Goal: Information Seeking & Learning: Learn about a topic

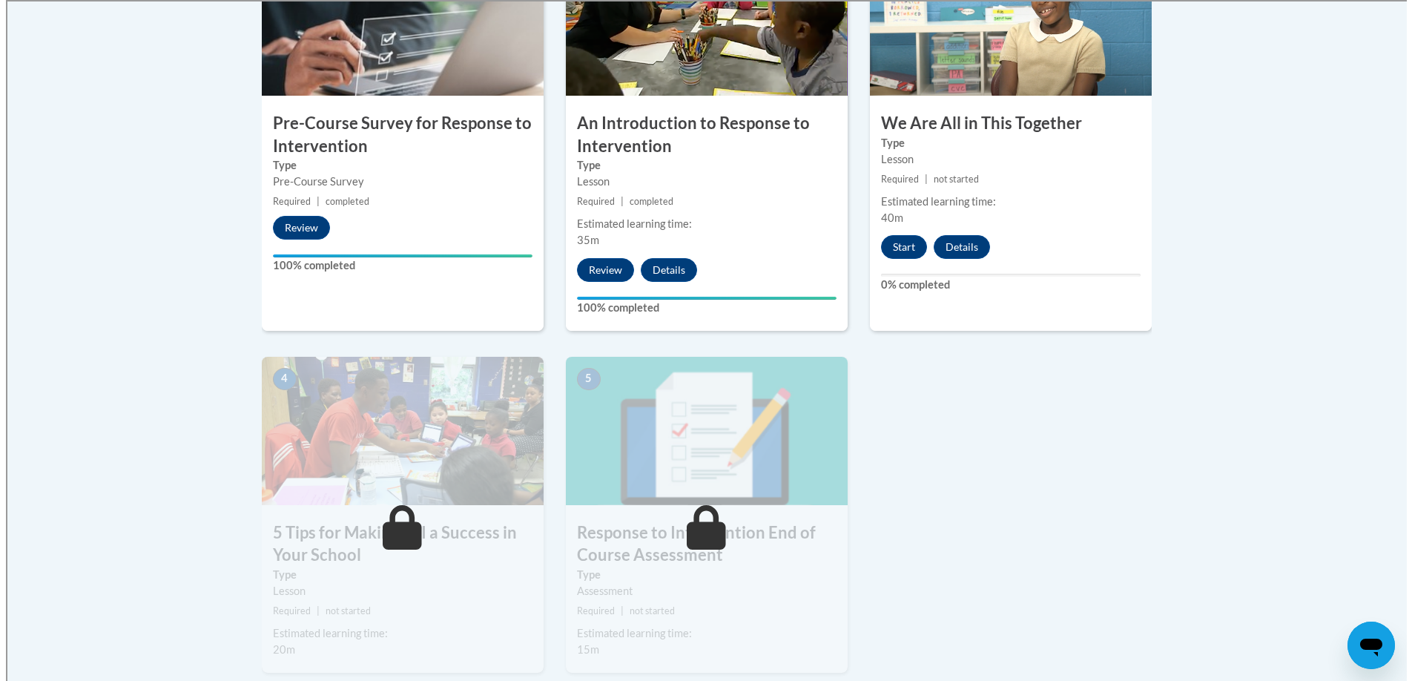
scroll to position [535, 0]
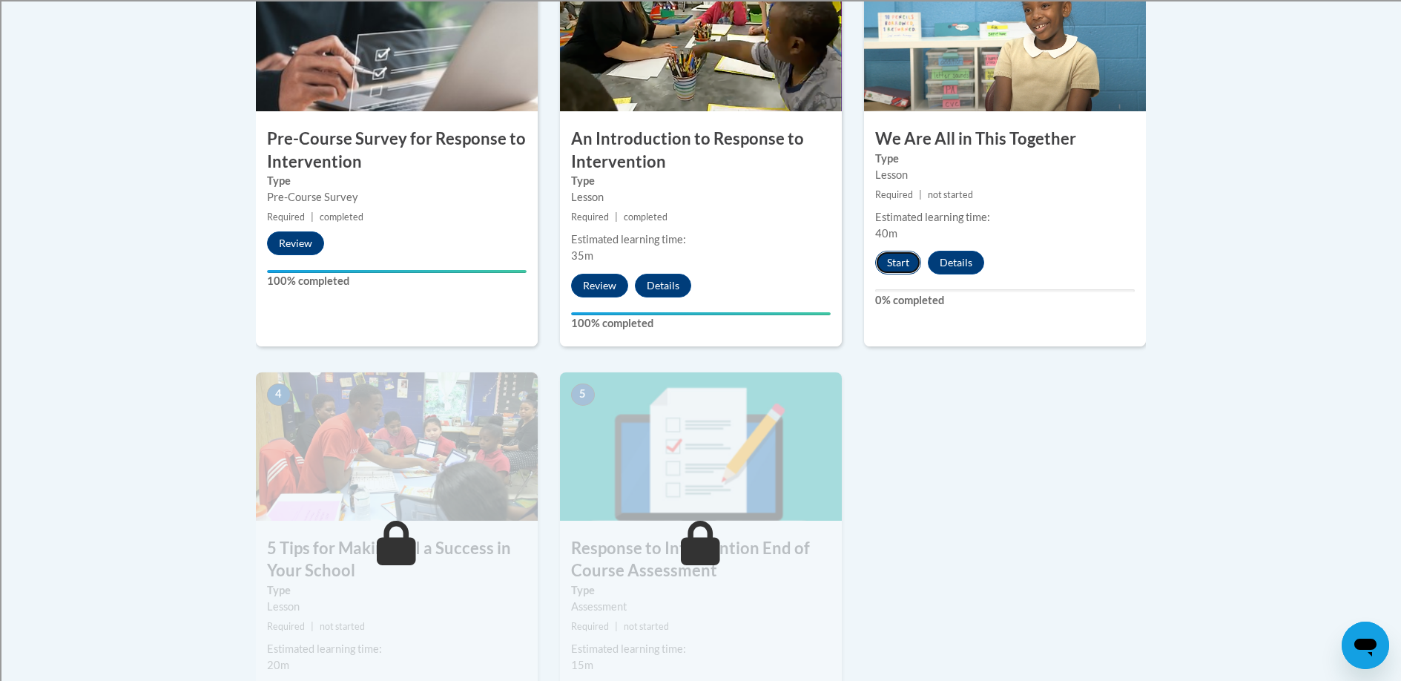
click at [891, 260] on button "Start" at bounding box center [898, 263] width 46 height 24
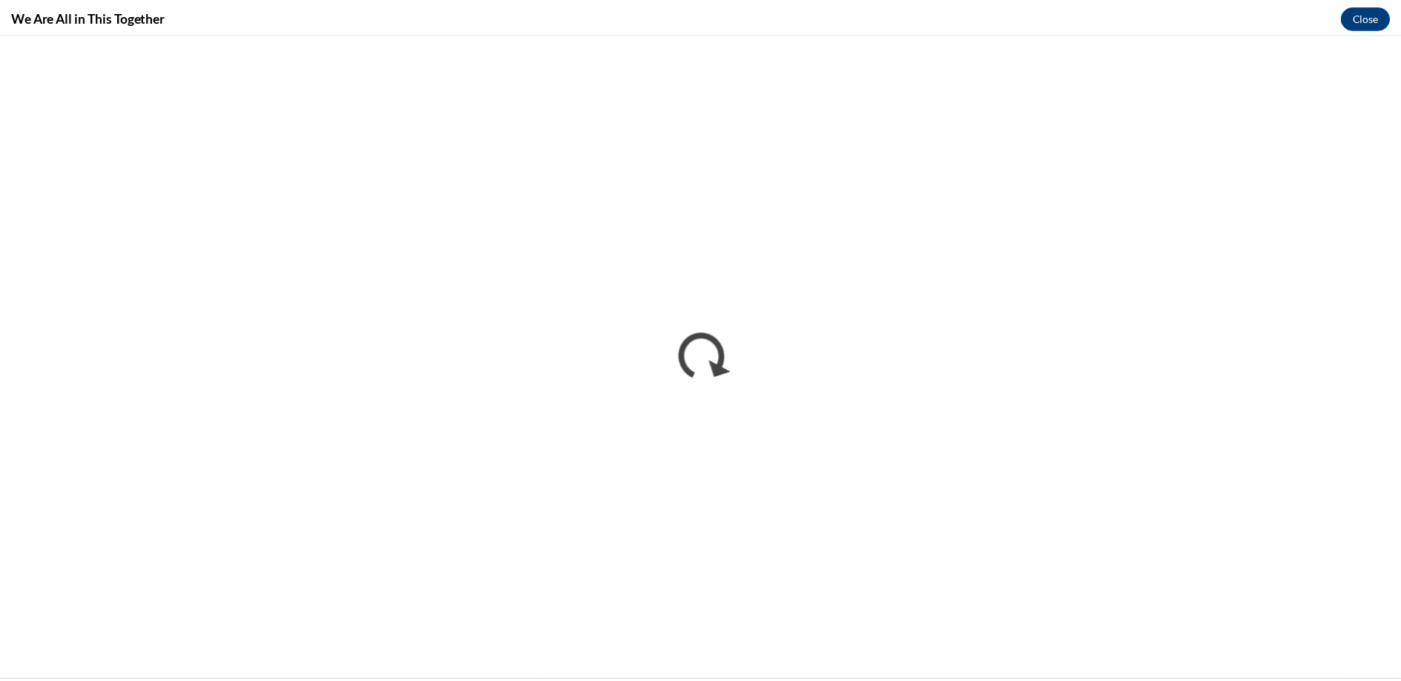
scroll to position [0, 0]
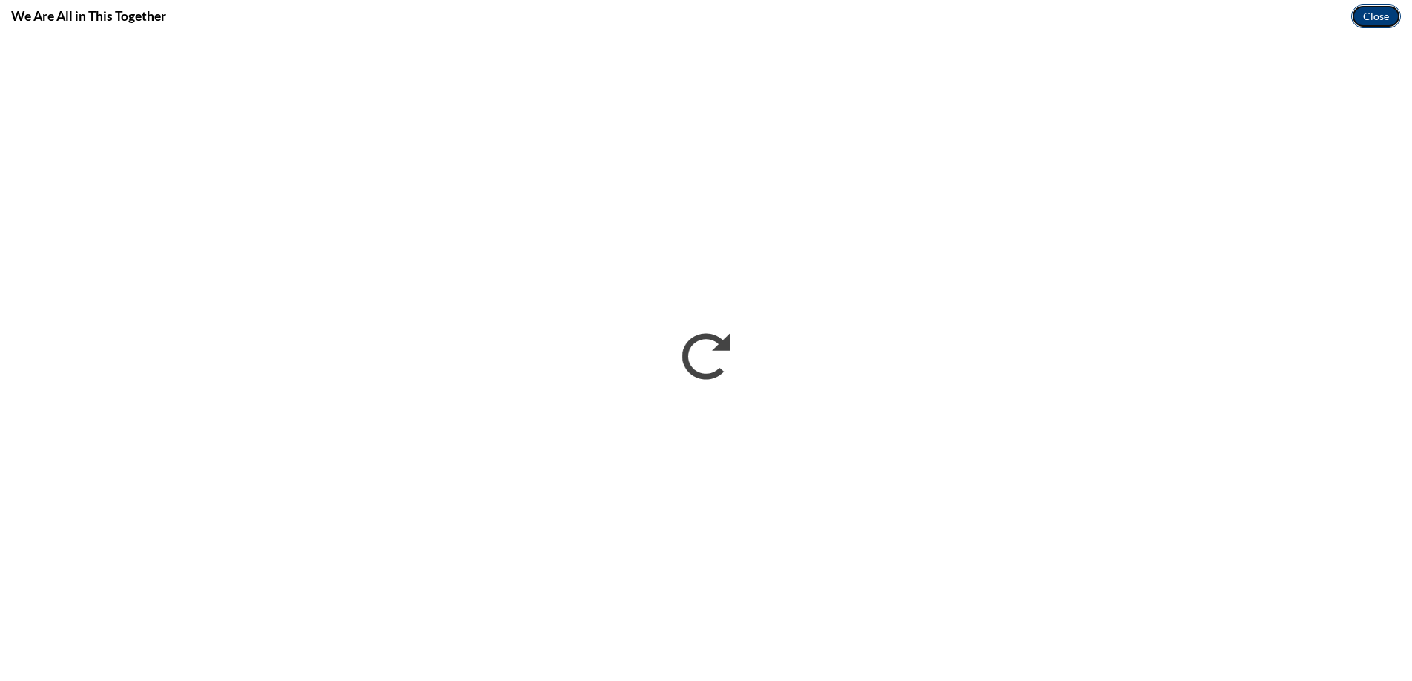
click at [1379, 9] on button "Close" at bounding box center [1376, 16] width 50 height 24
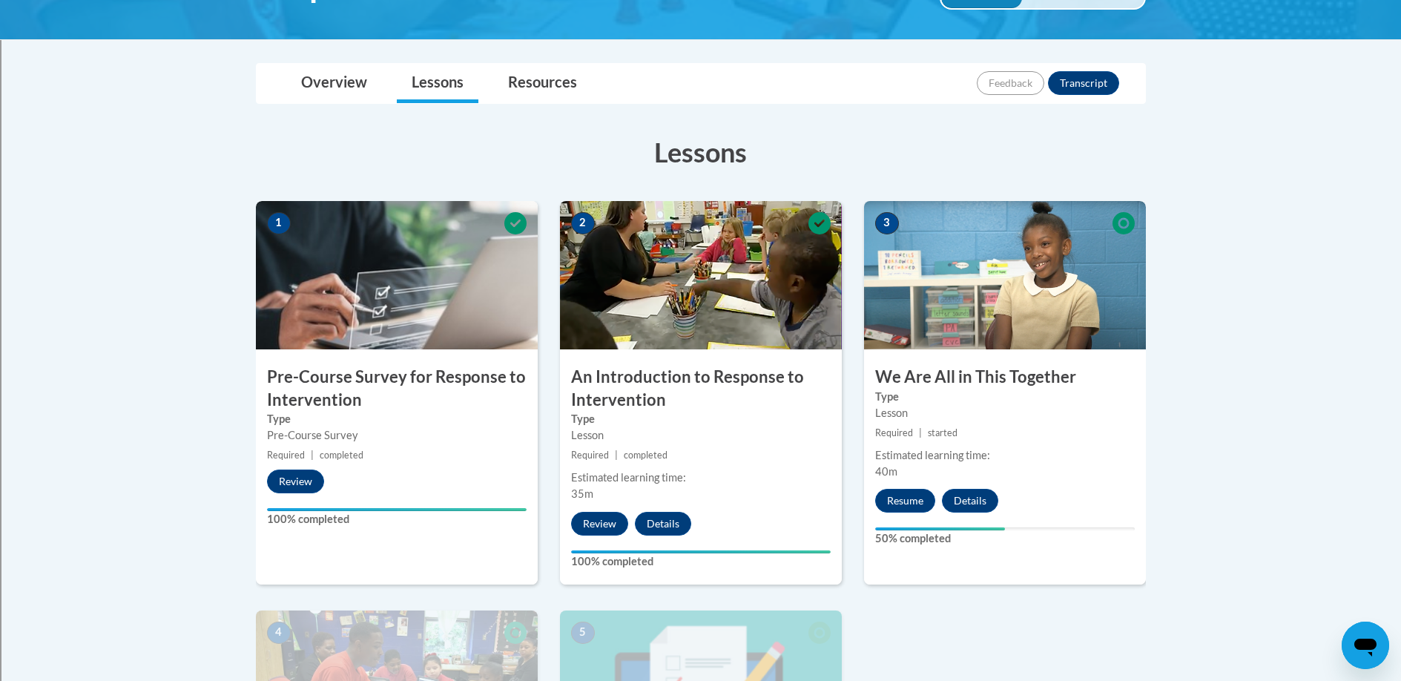
scroll to position [297, 0]
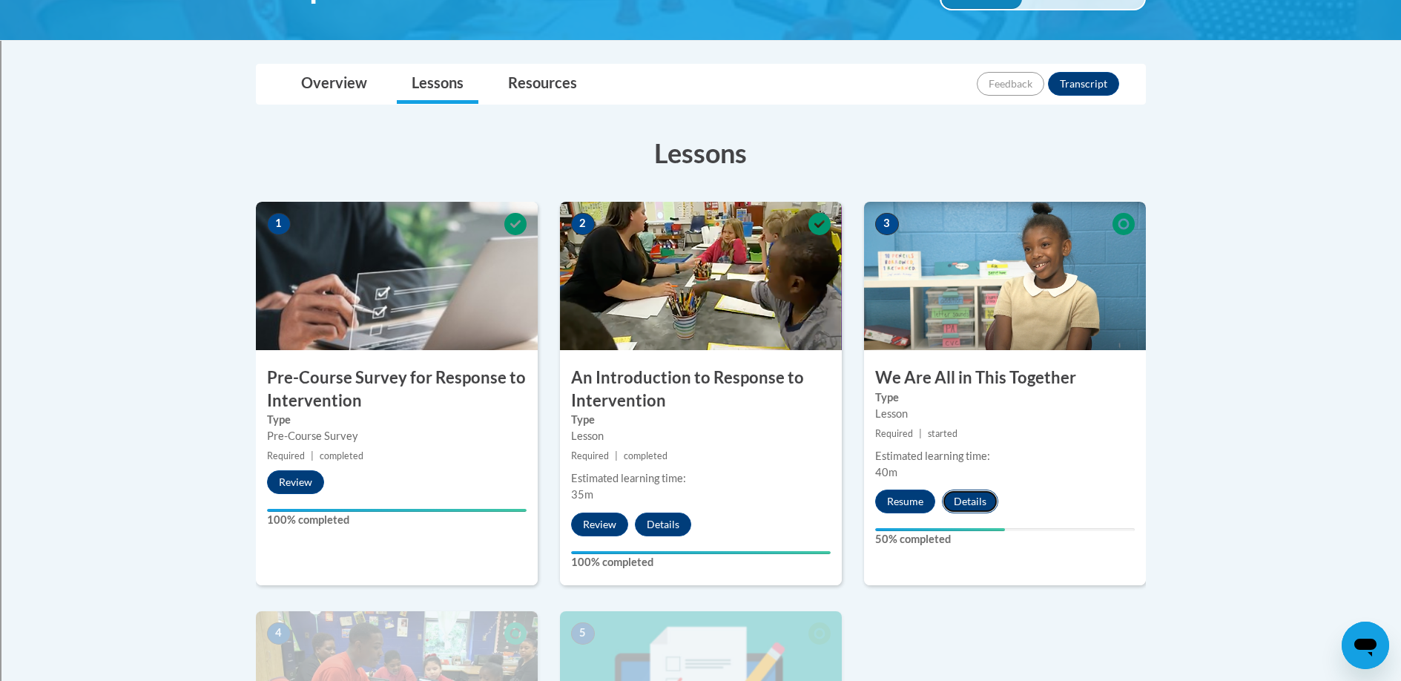
click at [971, 504] on button "Details" at bounding box center [970, 501] width 56 height 24
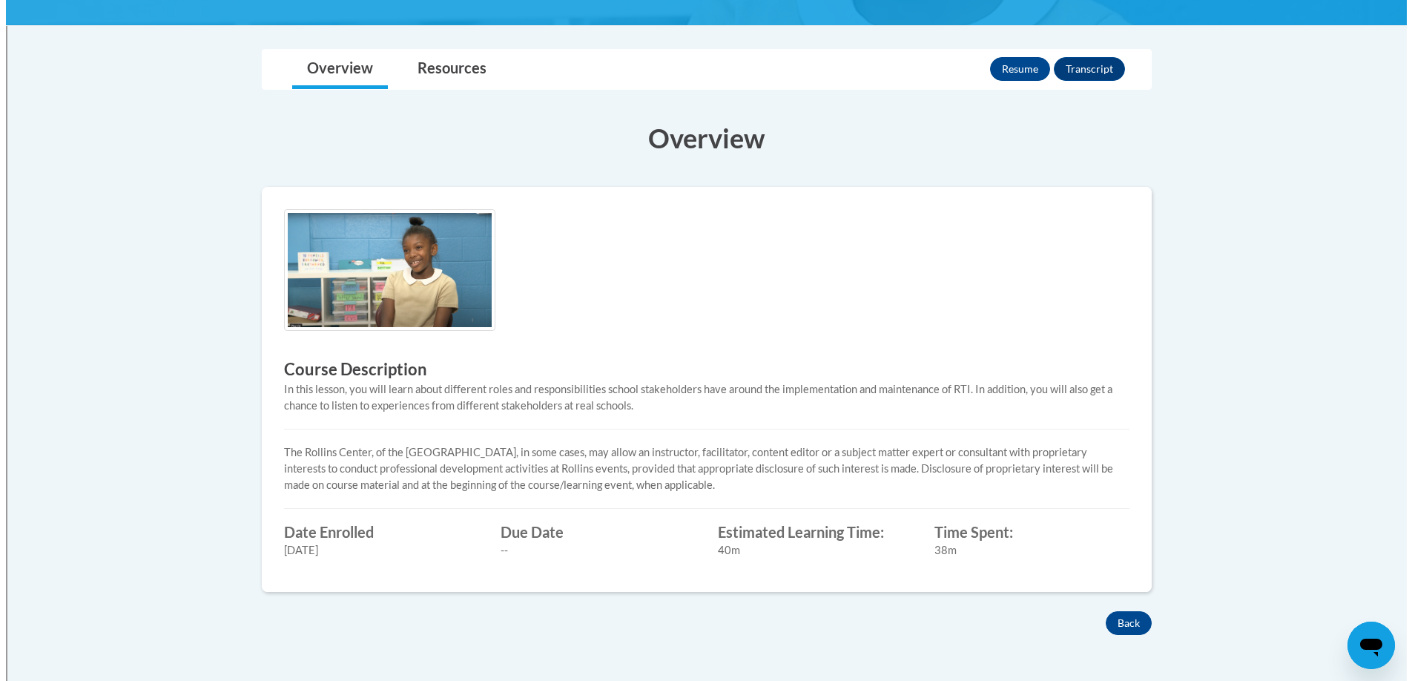
scroll to position [278, 0]
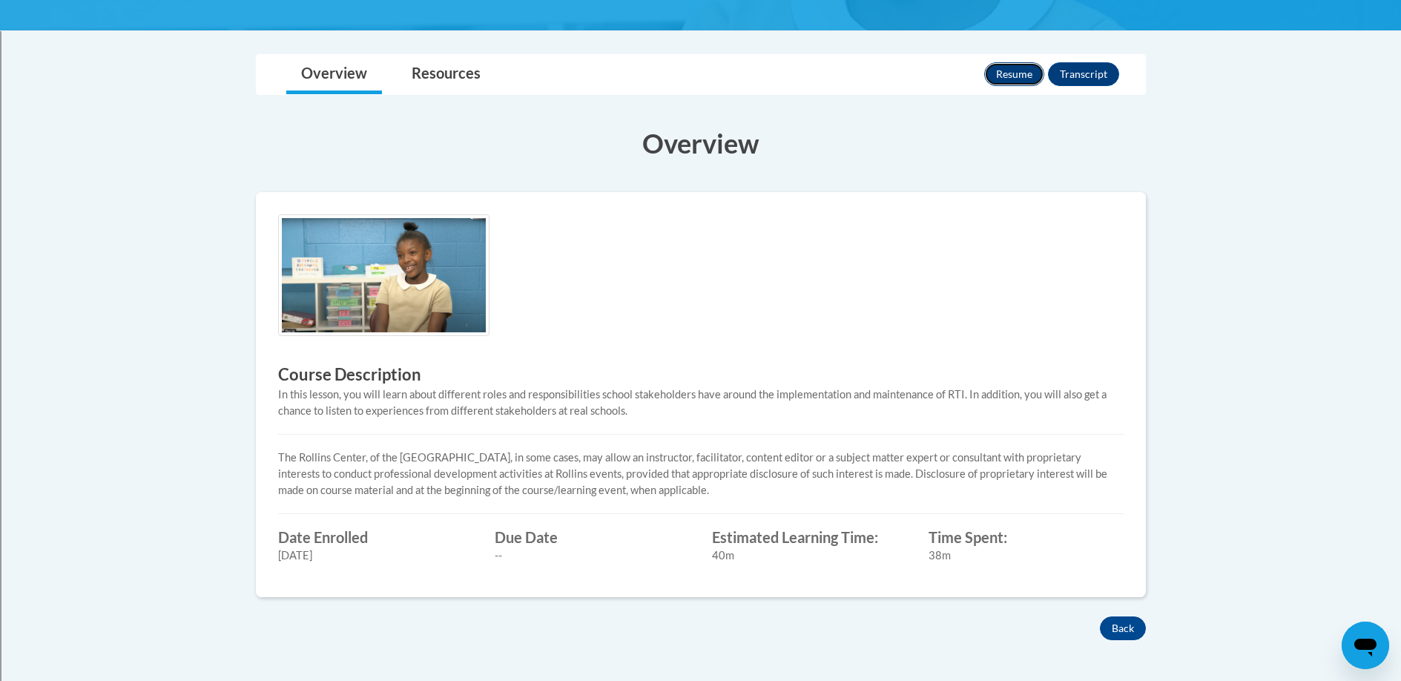
click at [1015, 84] on button "Resume" at bounding box center [1014, 74] width 60 height 24
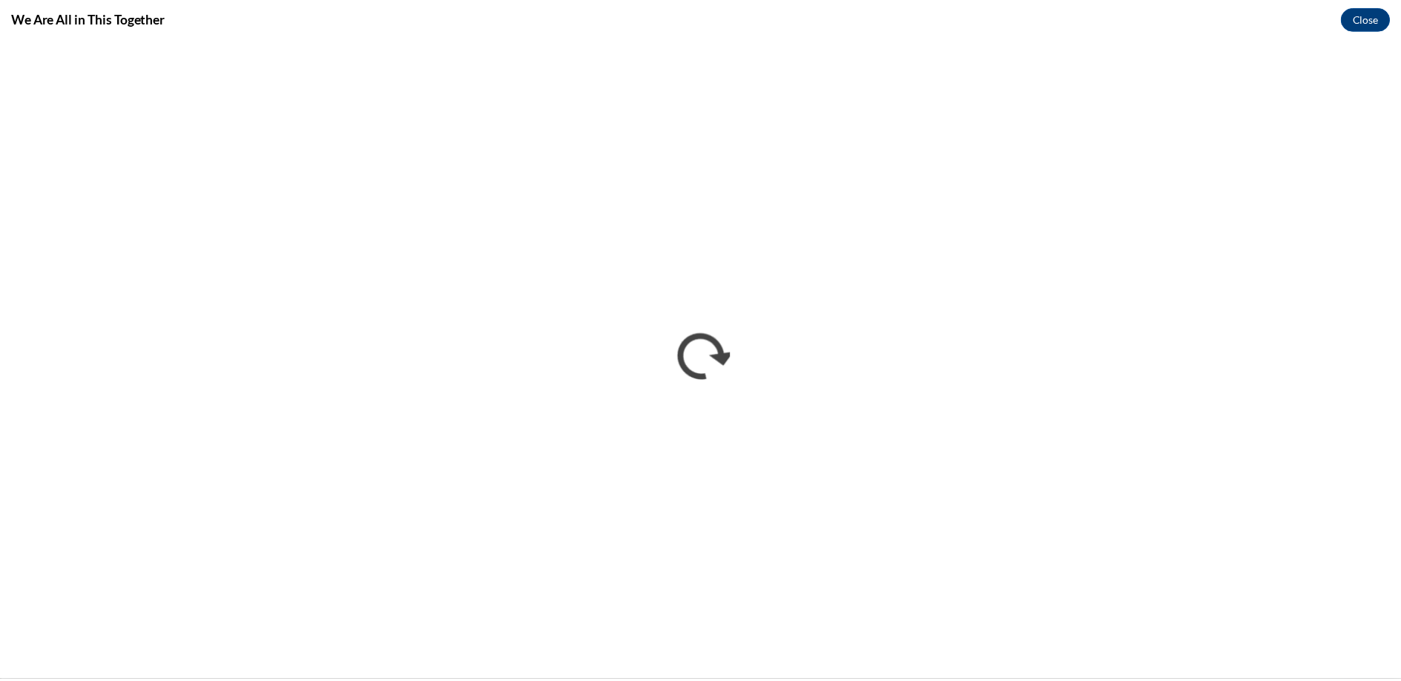
scroll to position [0, 0]
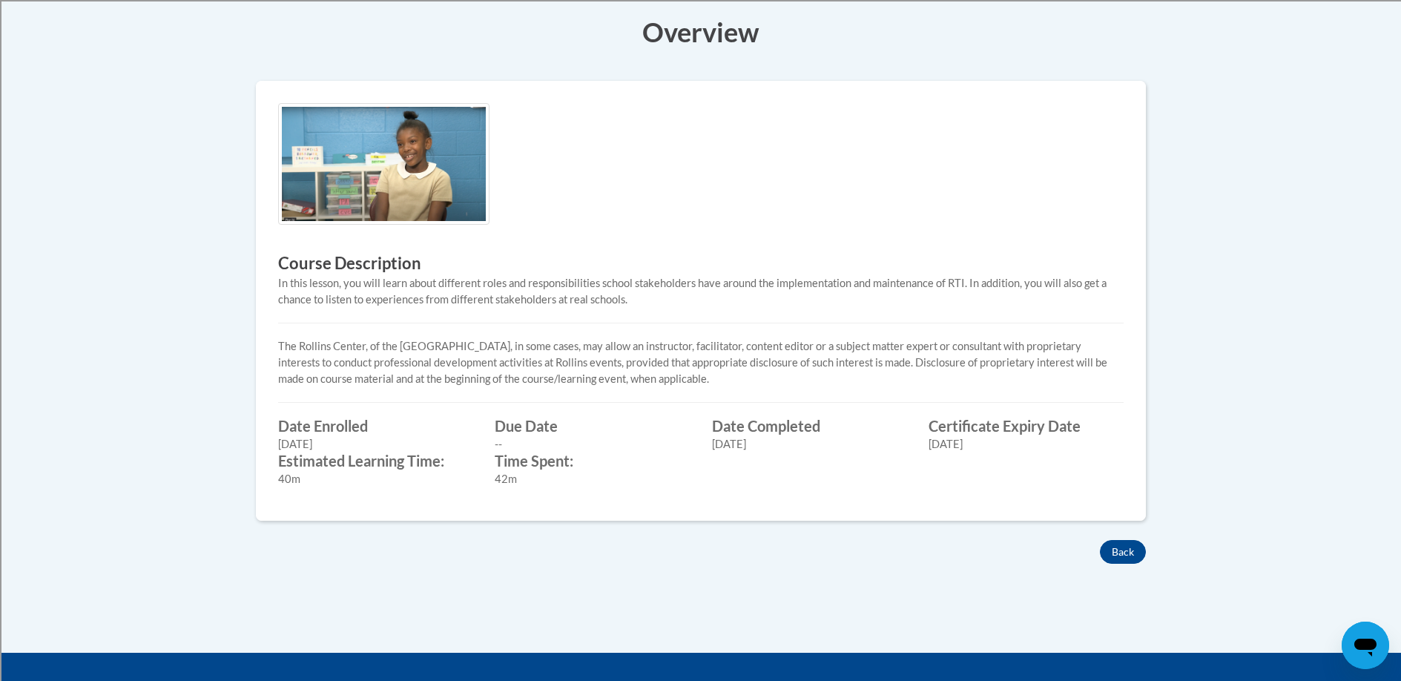
scroll to position [278, 0]
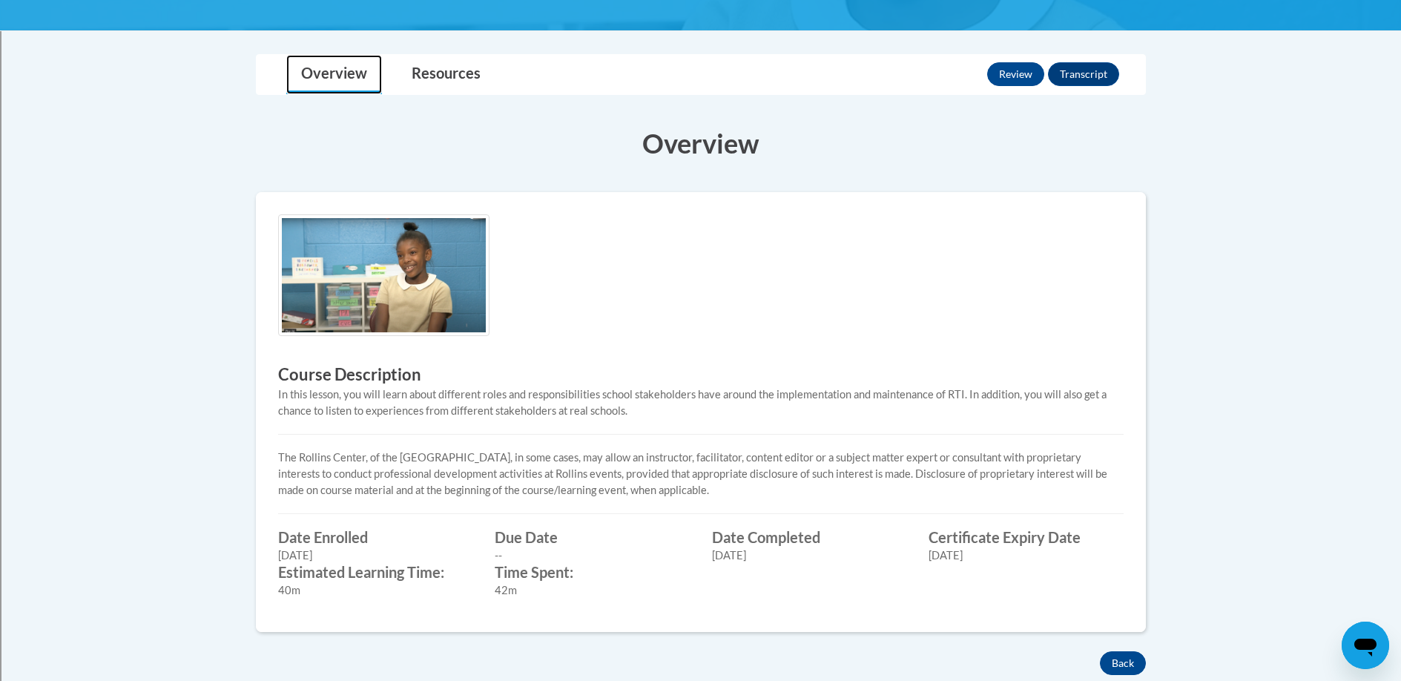
click at [339, 85] on link "Overview" at bounding box center [334, 74] width 96 height 39
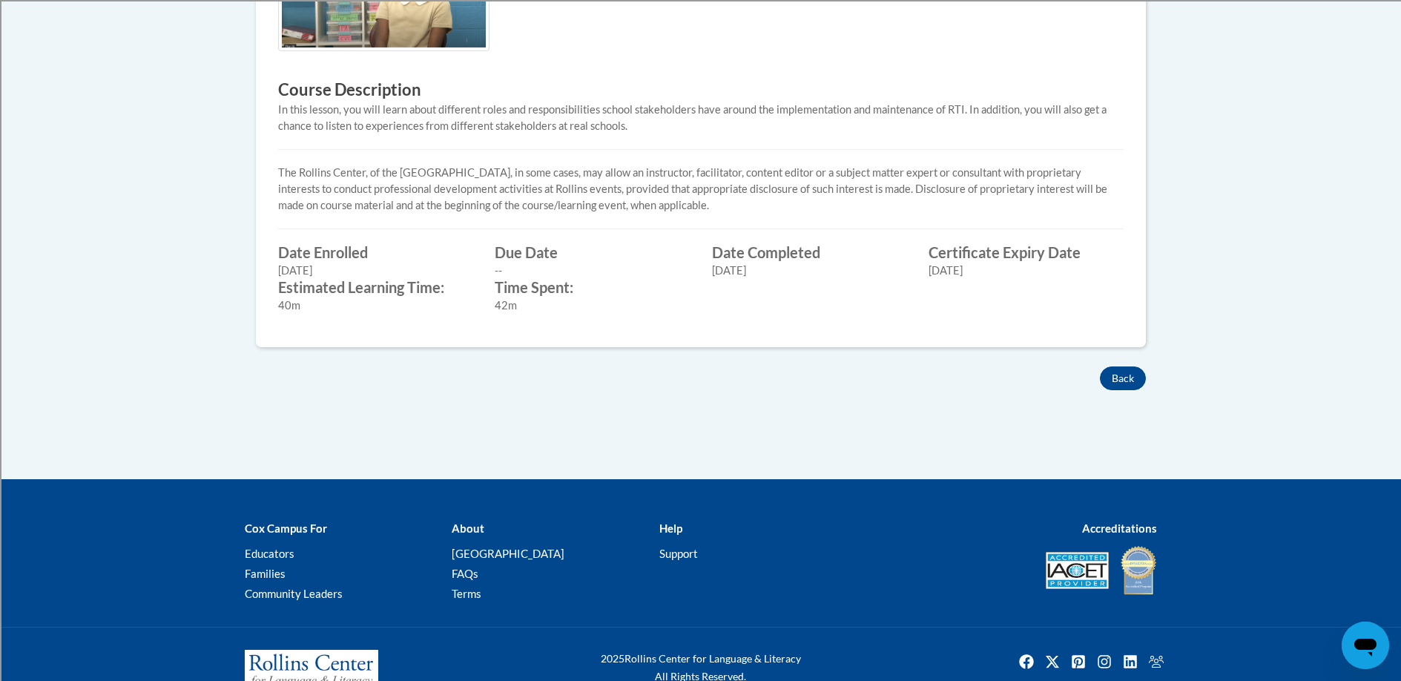
scroll to position [552, 0]
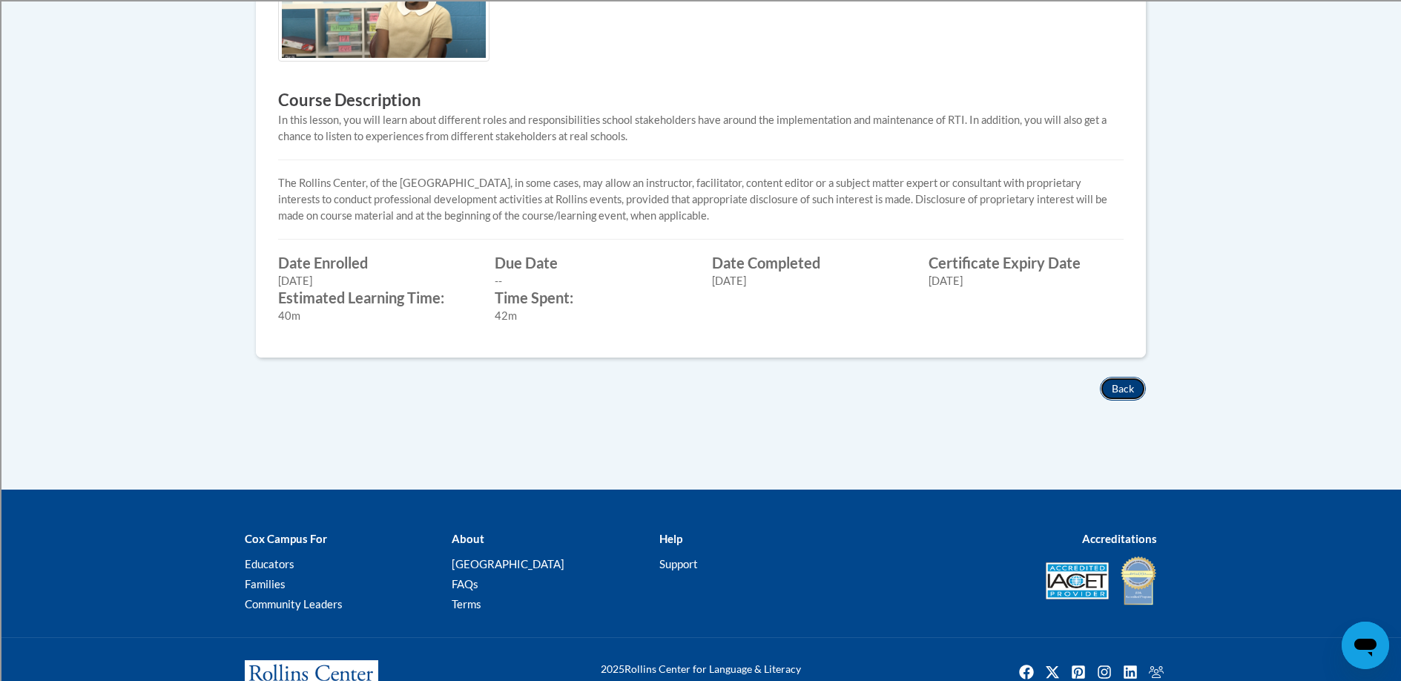
click at [1118, 384] on button "Back" at bounding box center [1123, 389] width 46 height 24
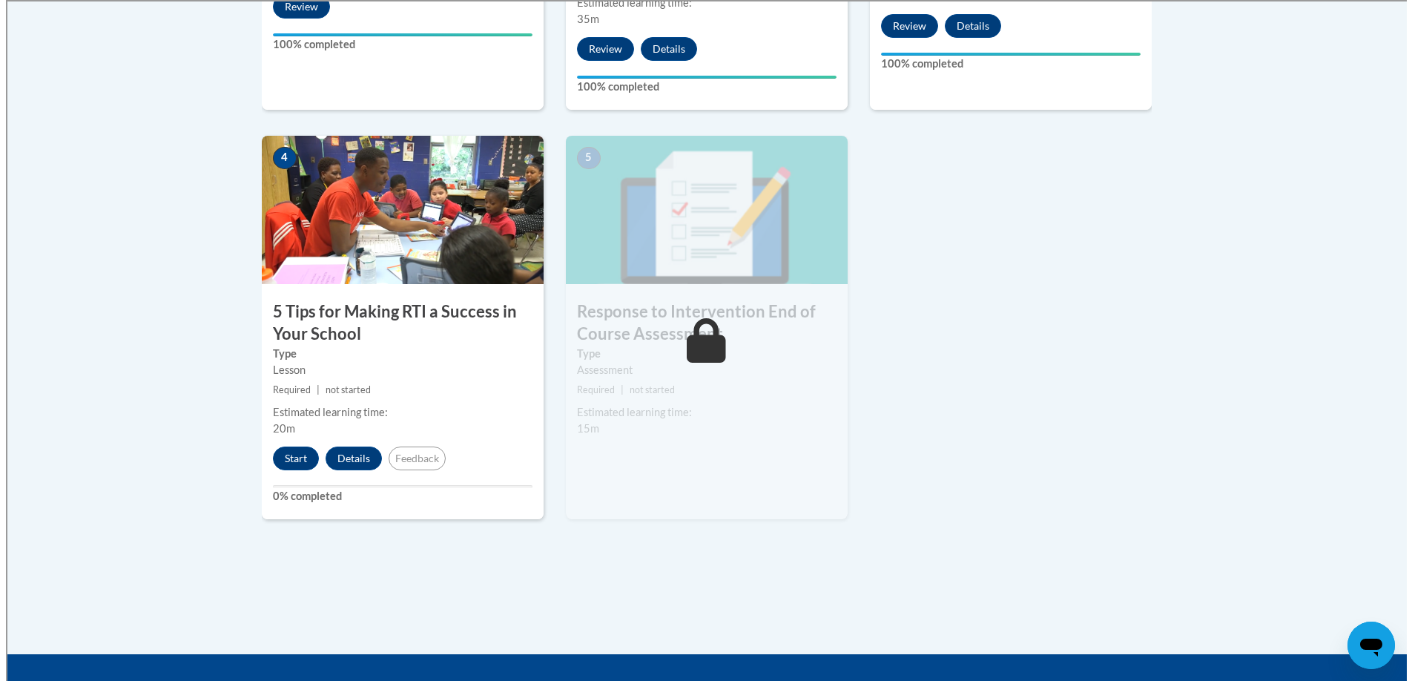
scroll to position [776, 0]
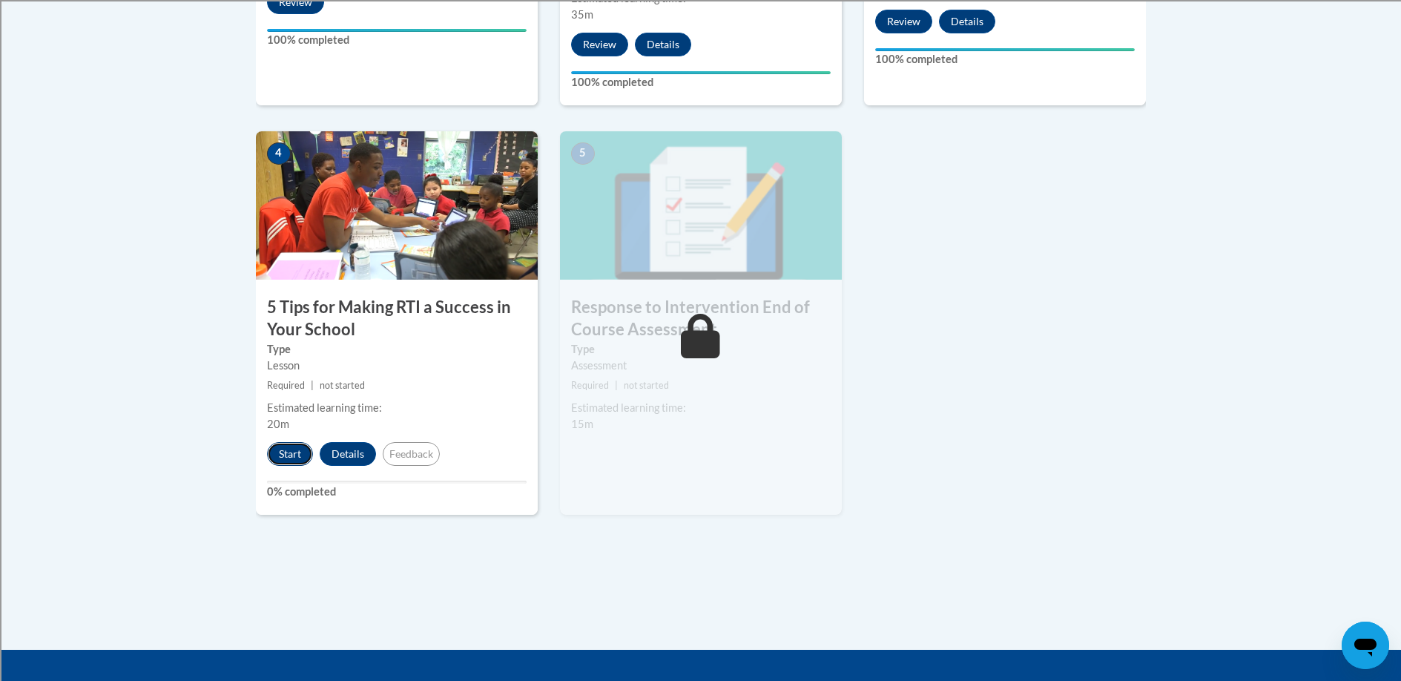
click at [283, 449] on button "Start" at bounding box center [290, 454] width 46 height 24
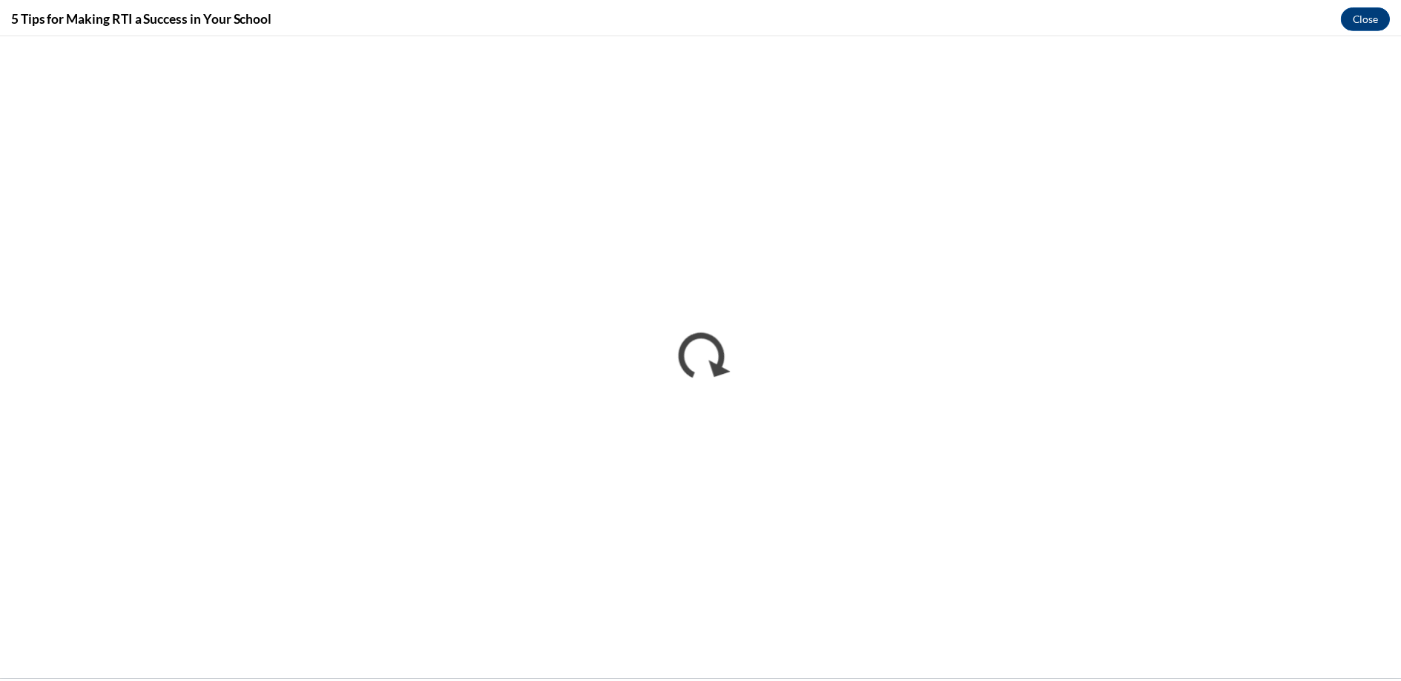
scroll to position [0, 0]
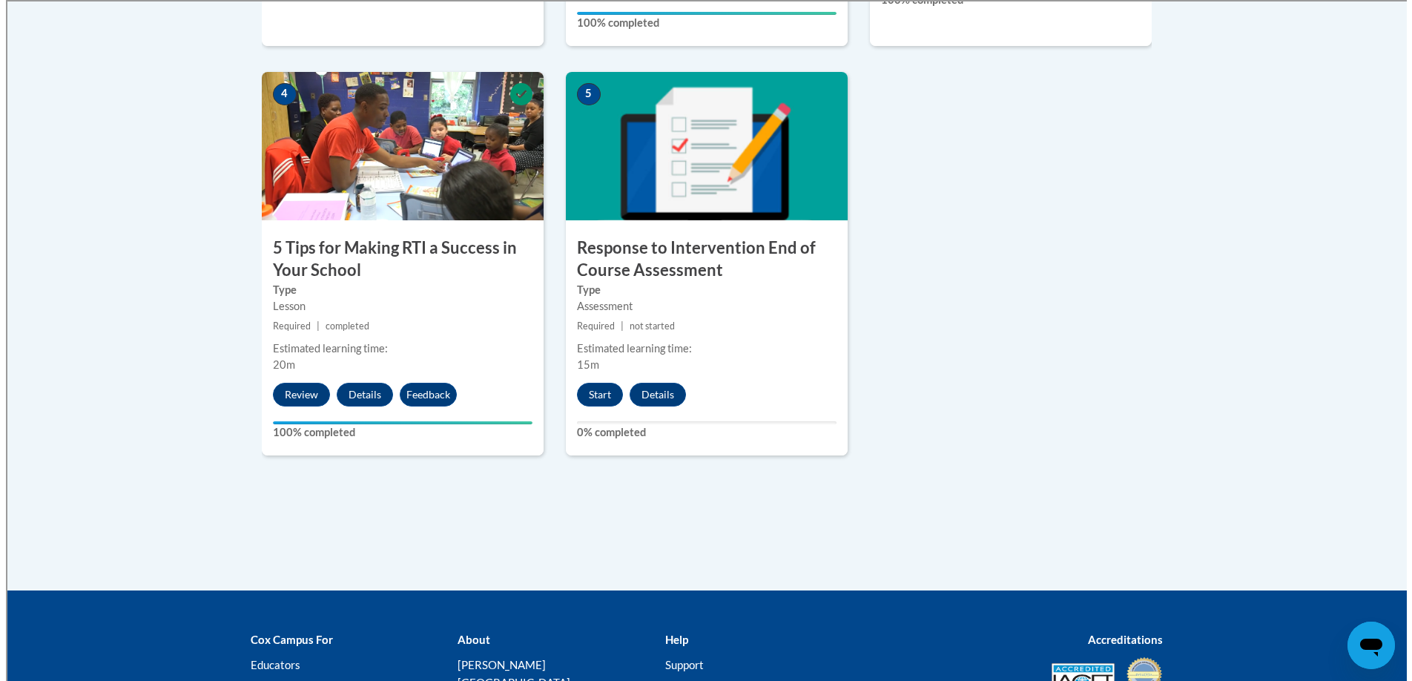
scroll to position [838, 0]
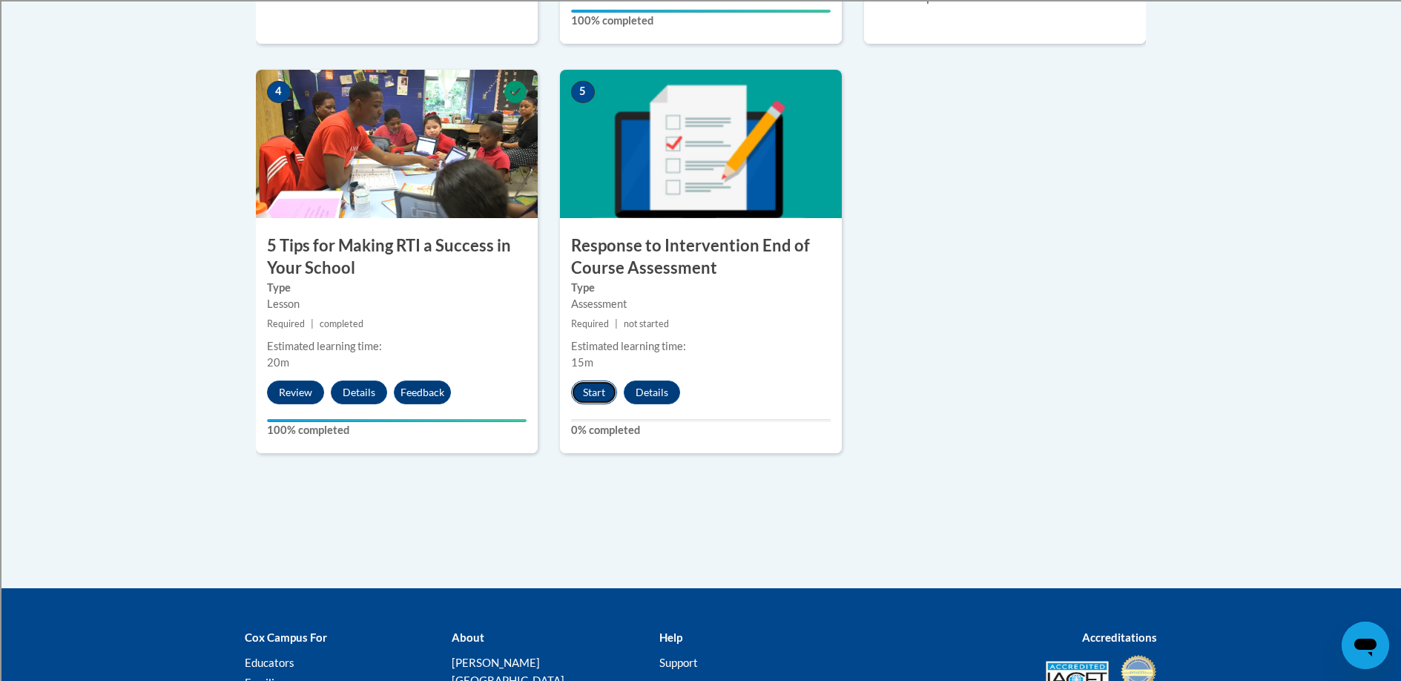
click at [585, 388] on button "Start" at bounding box center [594, 392] width 46 height 24
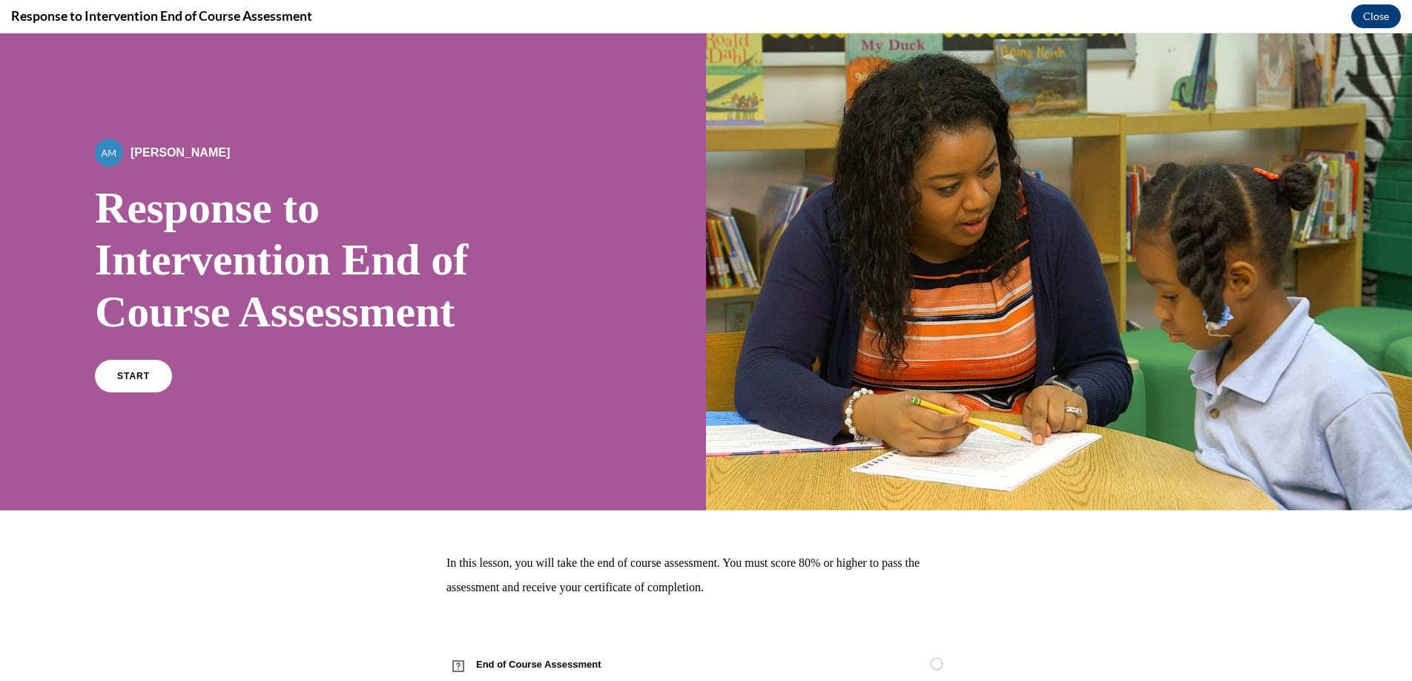
scroll to position [0, 0]
click at [135, 383] on link "START" at bounding box center [133, 376] width 81 height 34
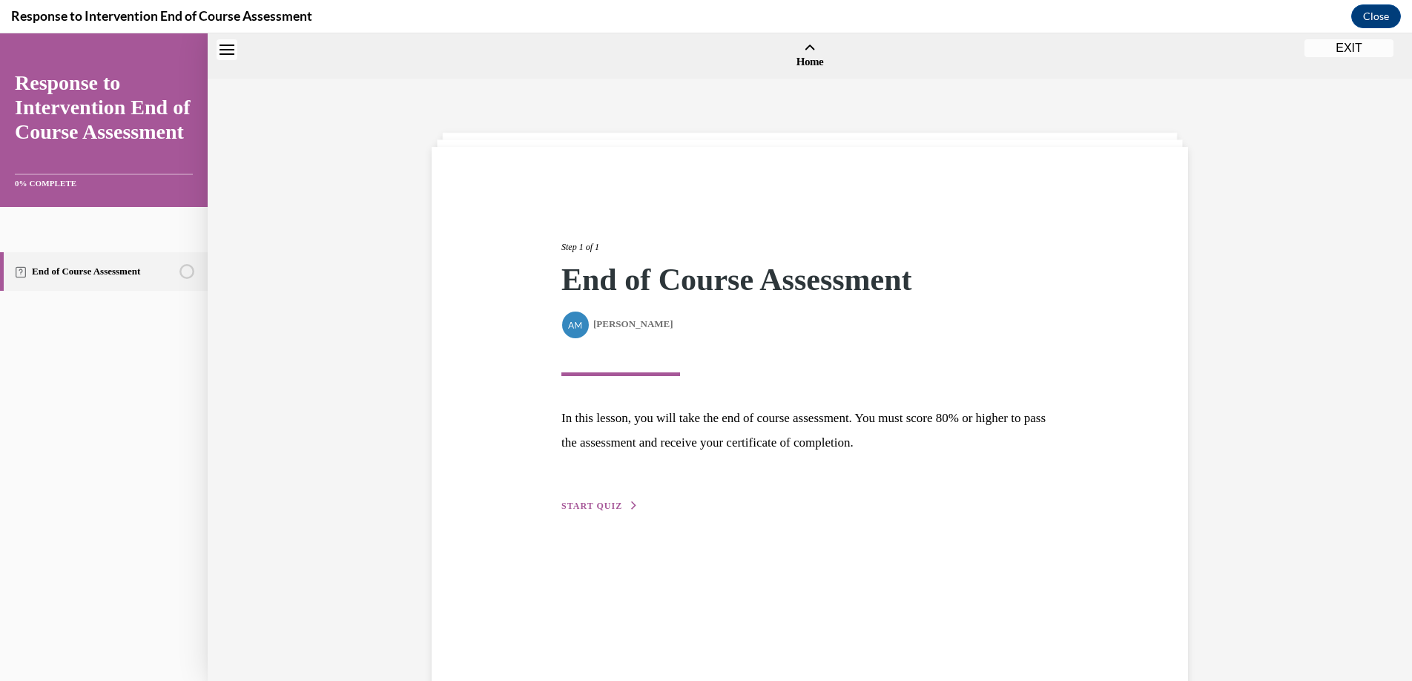
scroll to position [46, 0]
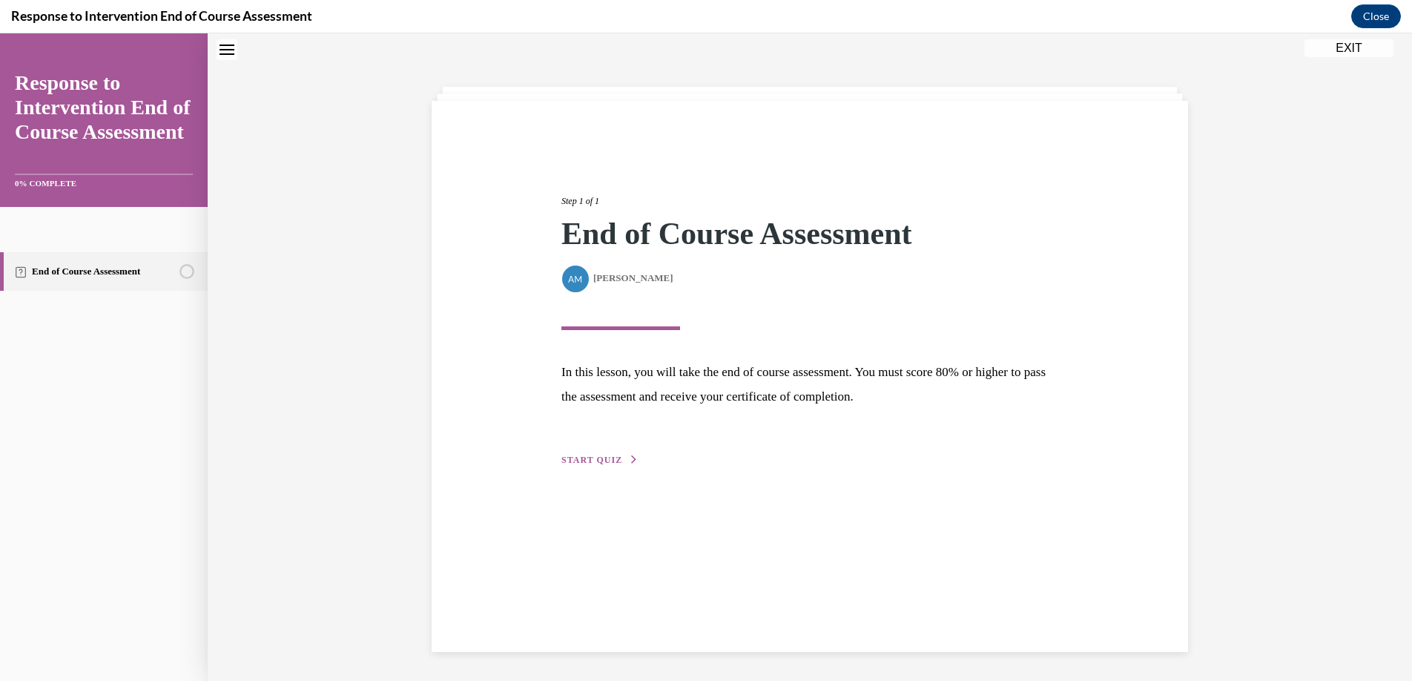
click at [590, 456] on span "START QUIZ" at bounding box center [591, 460] width 61 height 10
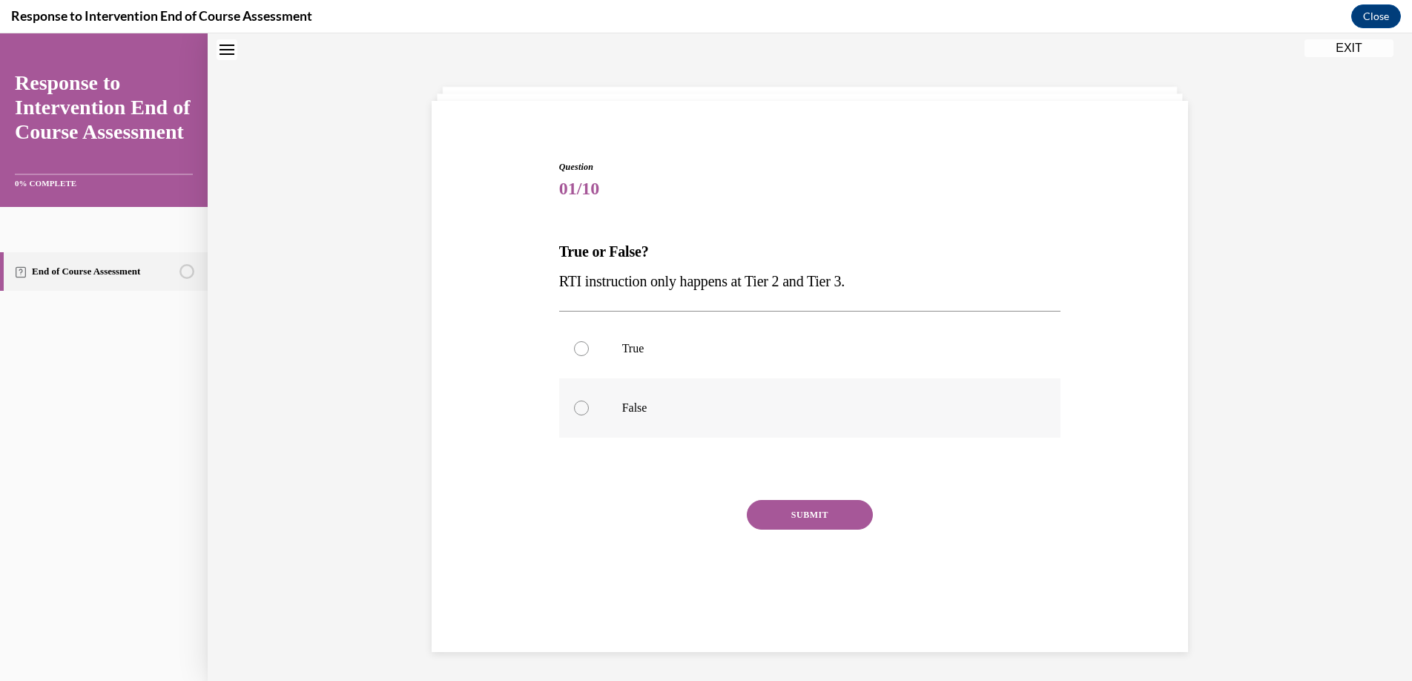
click at [575, 409] on div at bounding box center [581, 407] width 15 height 15
click at [575, 409] on input "False" at bounding box center [581, 407] width 15 height 15
radio input "true"
click at [790, 514] on button "SUBMIT" at bounding box center [810, 515] width 126 height 30
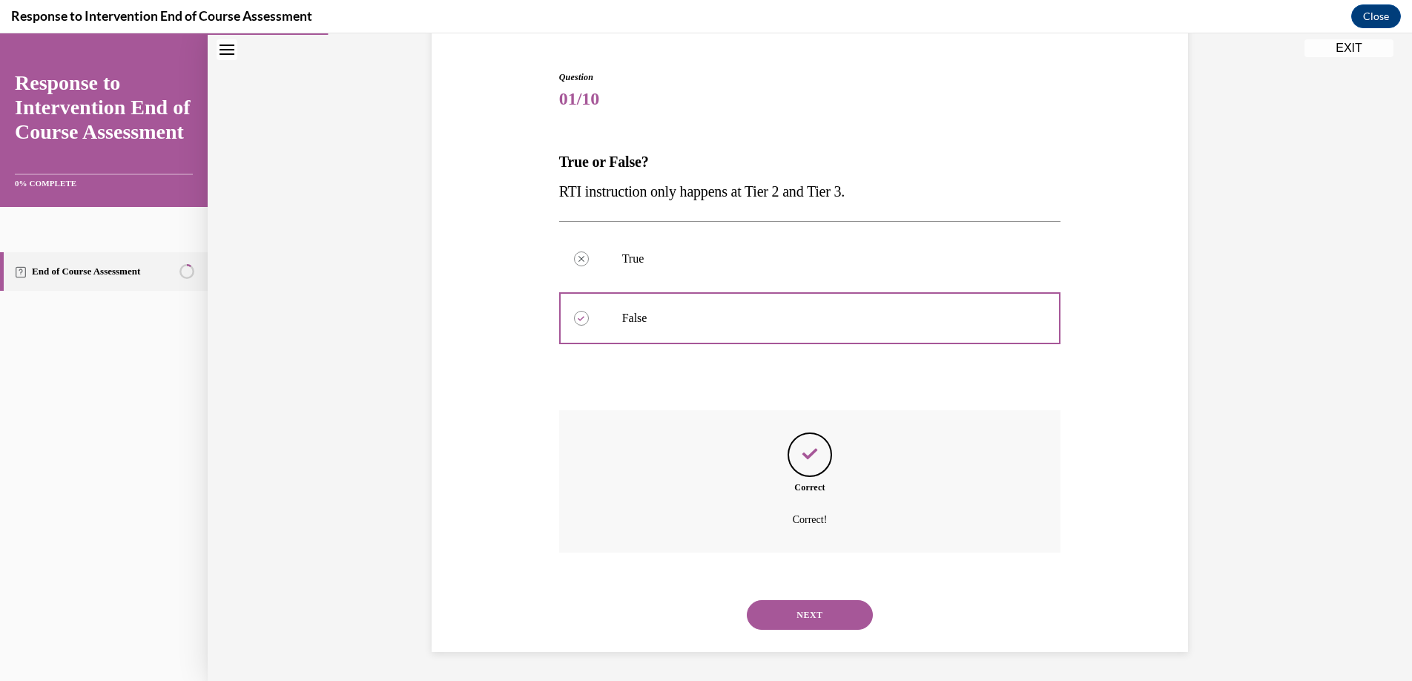
scroll to position [136, 0]
click at [800, 611] on button "NEXT" at bounding box center [810, 614] width 126 height 30
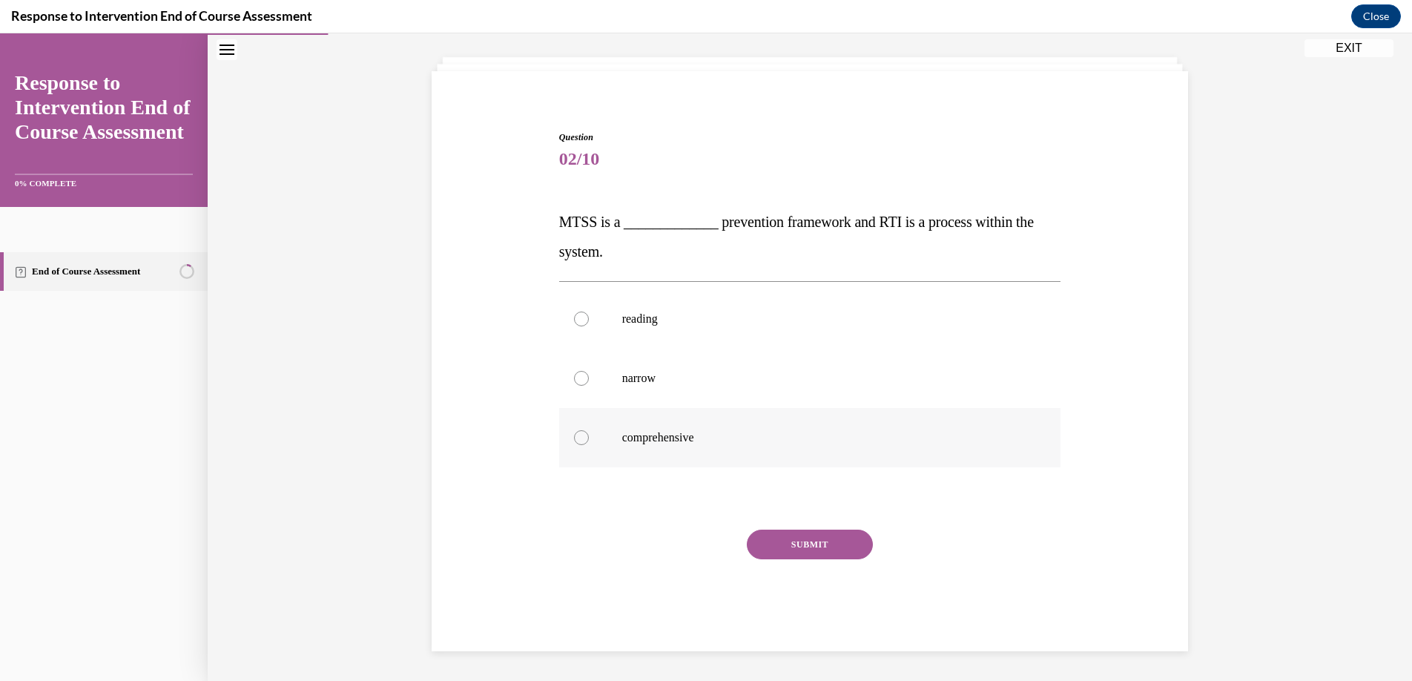
click at [575, 440] on div at bounding box center [581, 437] width 15 height 15
click at [575, 440] on input "comprehensive" at bounding box center [581, 437] width 15 height 15
radio input "true"
click at [831, 547] on button "SUBMIT" at bounding box center [810, 544] width 126 height 30
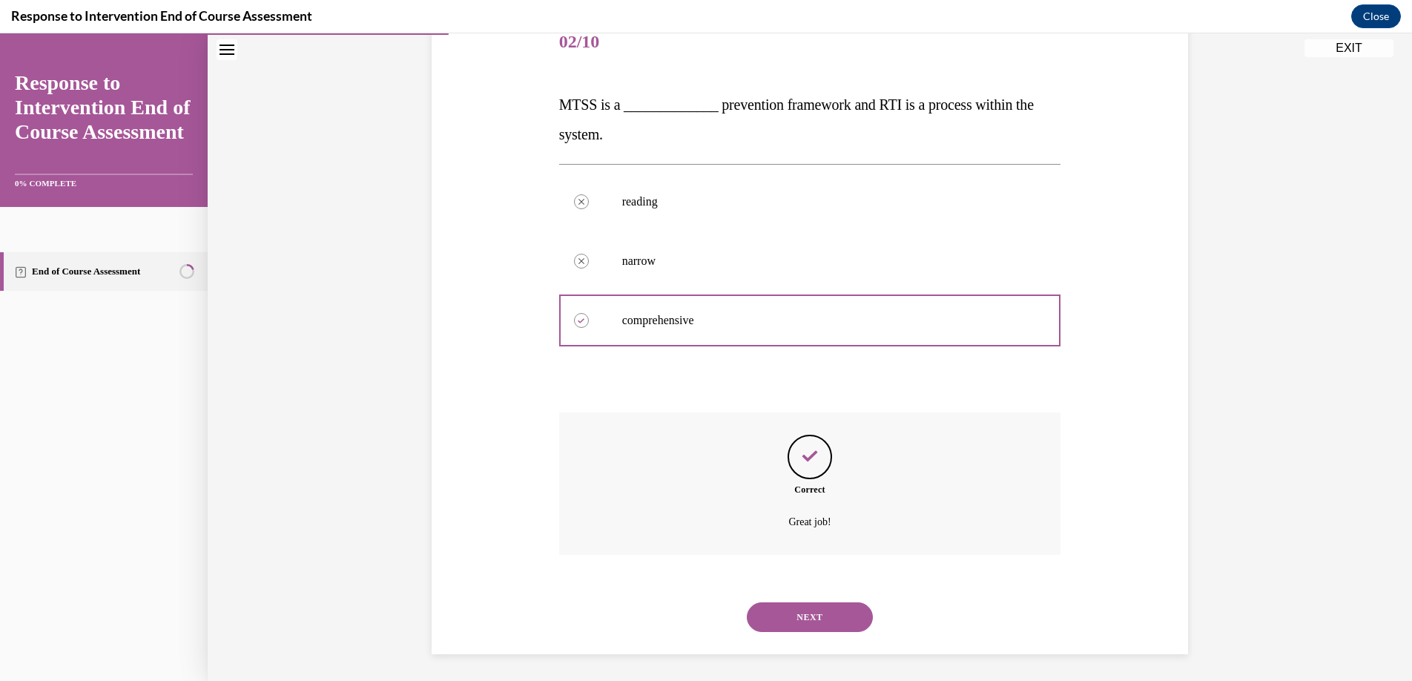
scroll to position [196, 0]
click at [808, 615] on button "NEXT" at bounding box center [810, 614] width 126 height 30
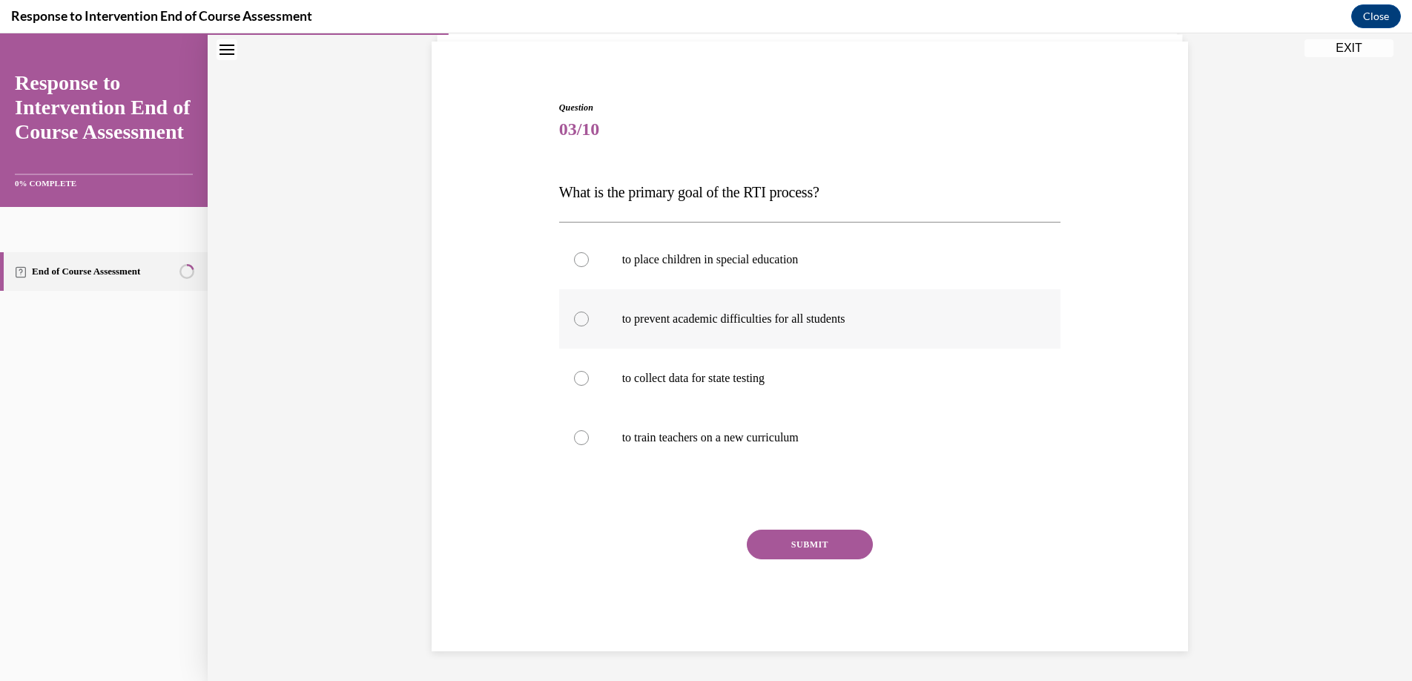
click at [575, 320] on div at bounding box center [581, 318] width 15 height 15
click at [575, 320] on input "to prevent academic difficulties for all students" at bounding box center [581, 318] width 15 height 15
radio input "true"
click at [792, 536] on button "SUBMIT" at bounding box center [810, 544] width 126 height 30
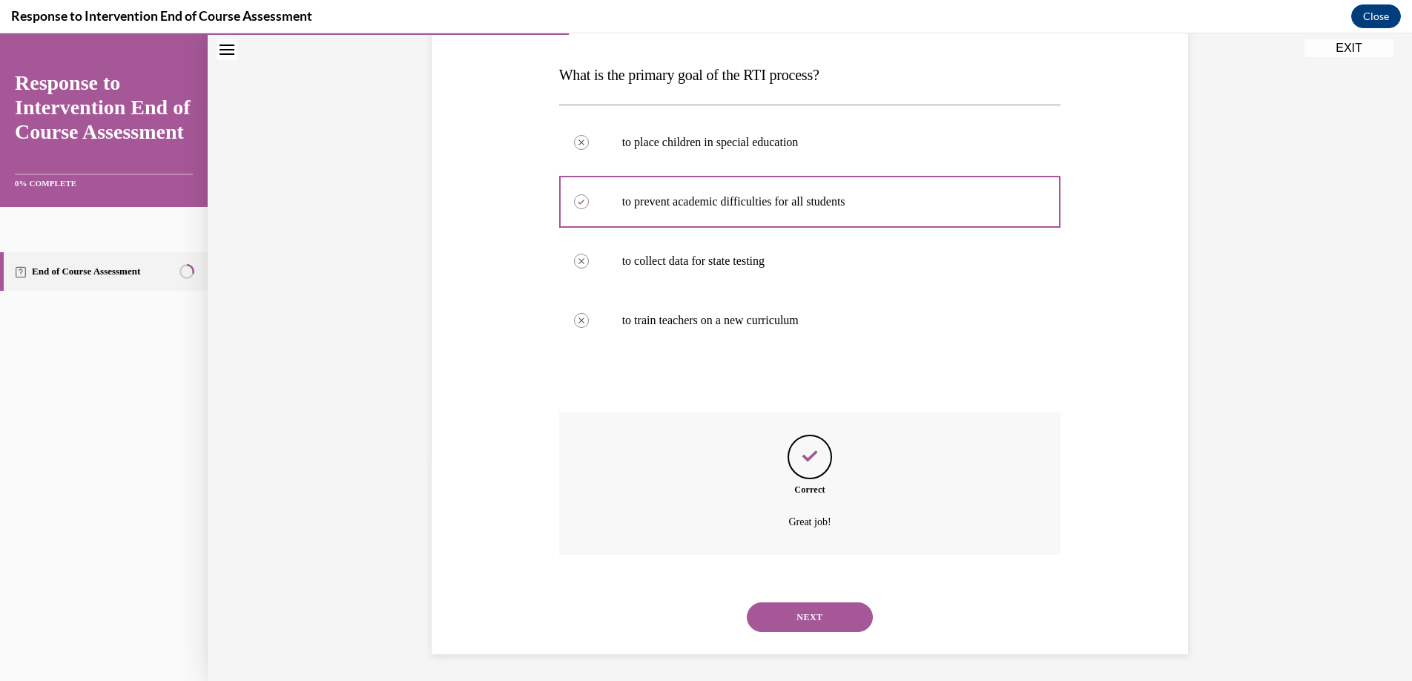
scroll to position [225, 0]
click at [797, 604] on button "NEXT" at bounding box center [810, 614] width 126 height 30
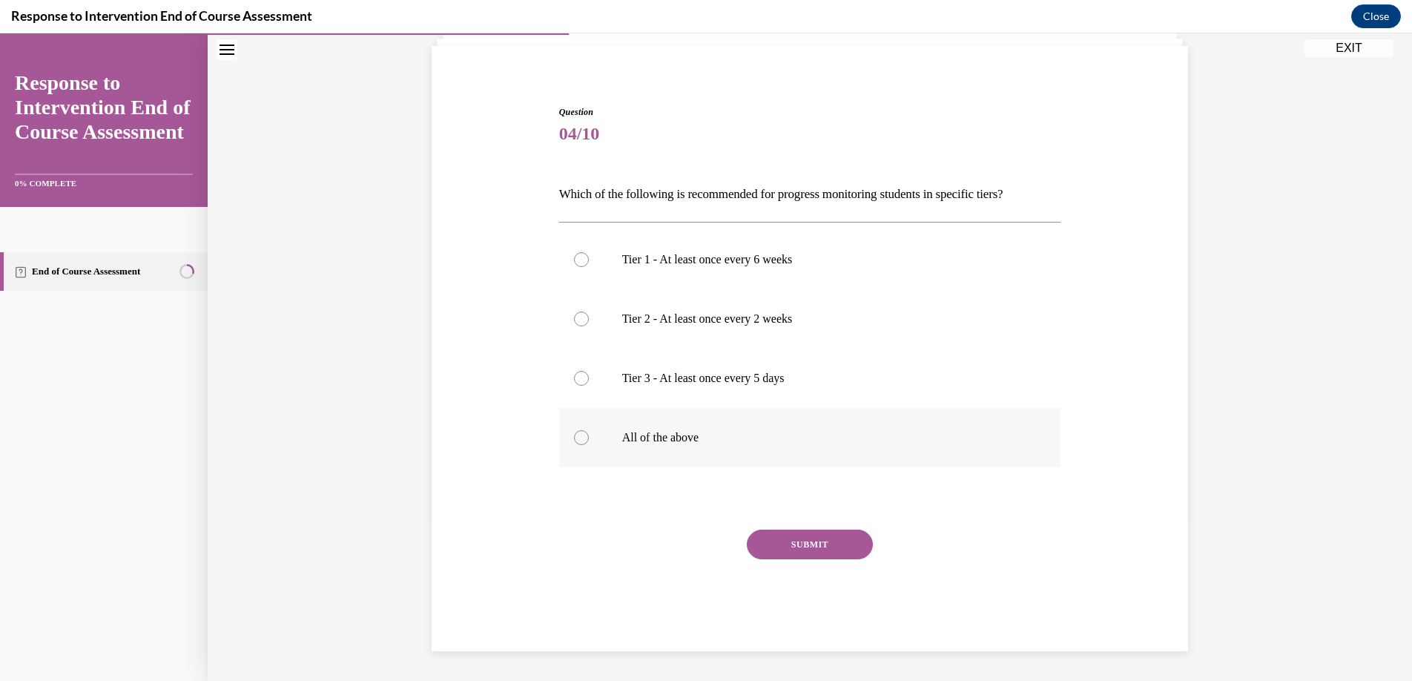
click at [581, 436] on div at bounding box center [581, 437] width 15 height 15
click at [581, 436] on input "All of the above" at bounding box center [581, 437] width 15 height 15
radio input "true"
click at [829, 538] on button "SUBMIT" at bounding box center [810, 544] width 126 height 30
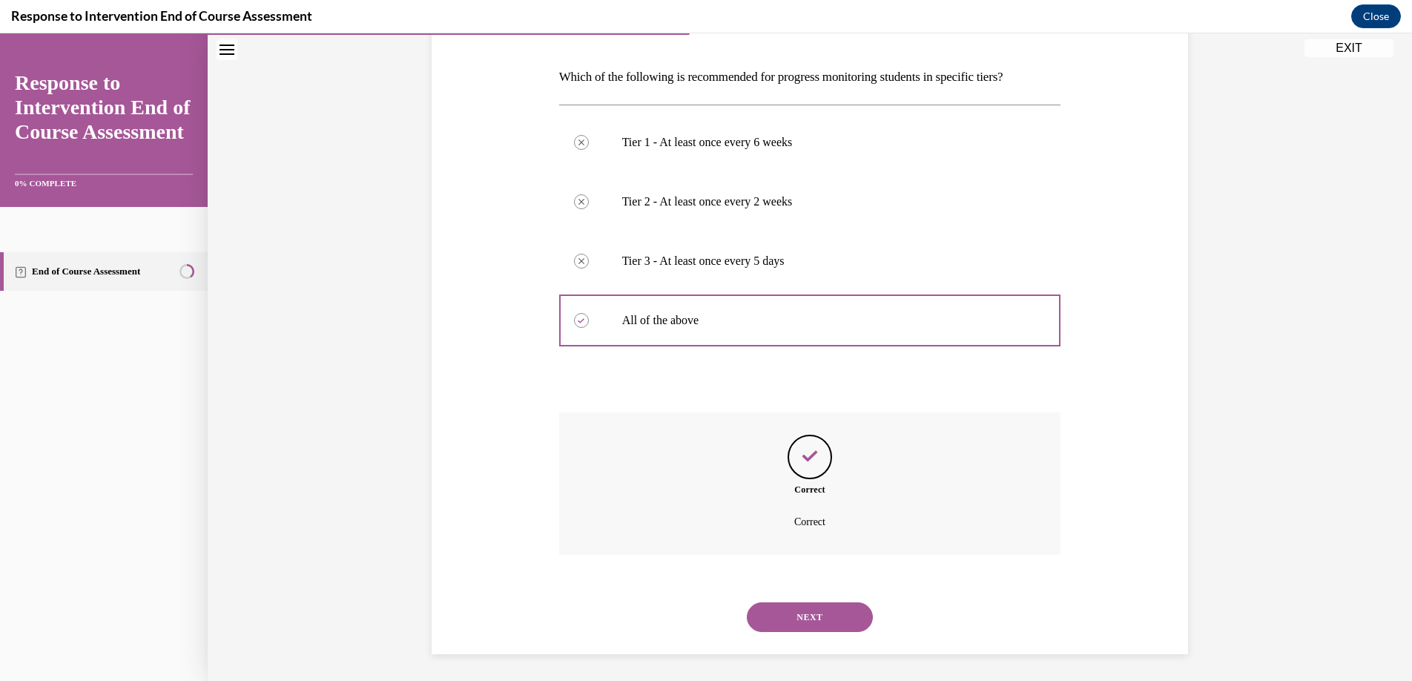
scroll to position [221, 0]
click at [806, 607] on button "NEXT" at bounding box center [810, 614] width 126 height 30
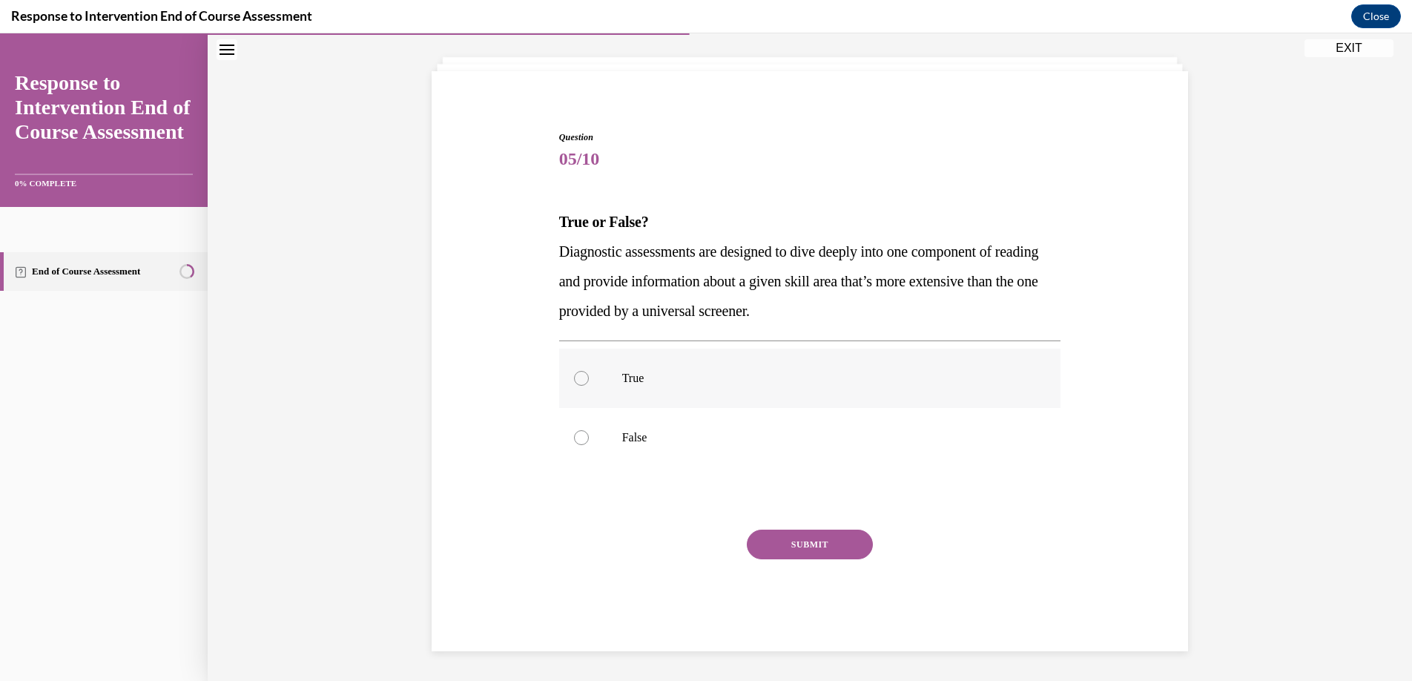
click at [575, 376] on div at bounding box center [581, 378] width 15 height 15
click at [575, 376] on input "True" at bounding box center [581, 378] width 15 height 15
radio input "true"
click at [825, 549] on button "SUBMIT" at bounding box center [810, 544] width 126 height 30
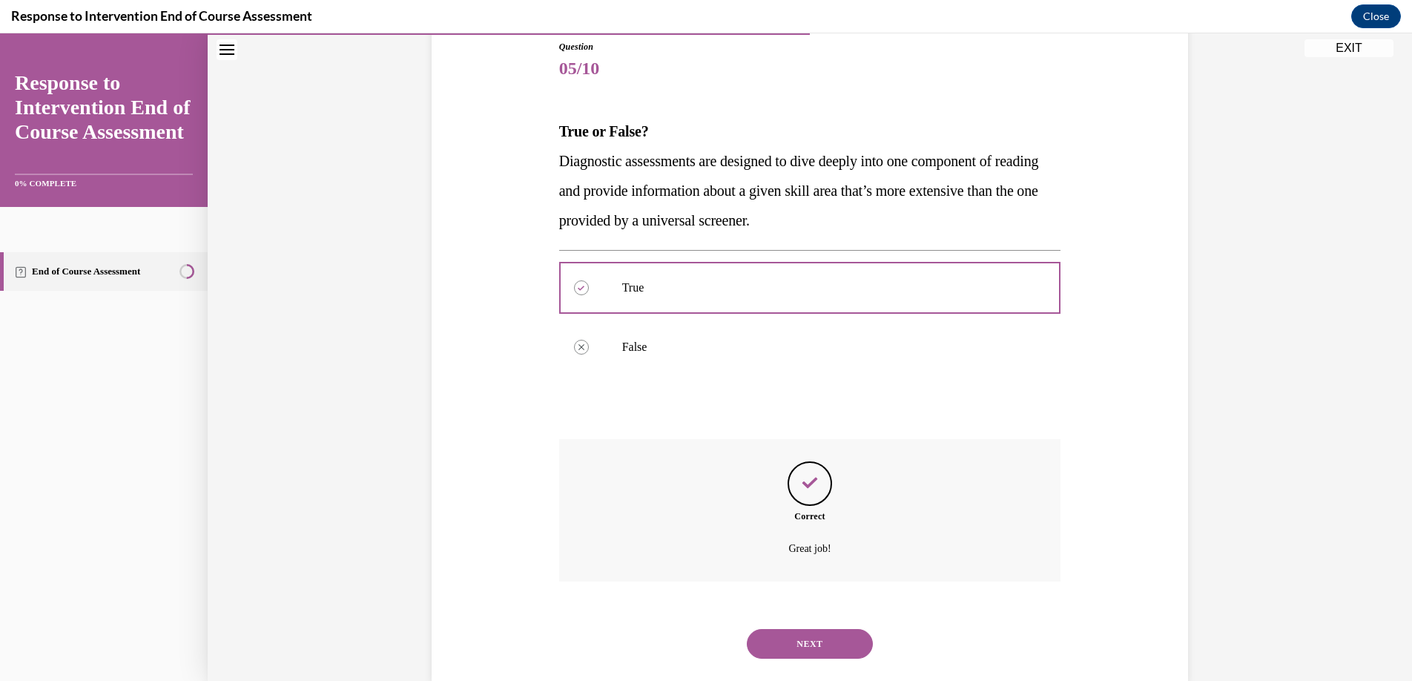
scroll to position [196, 0]
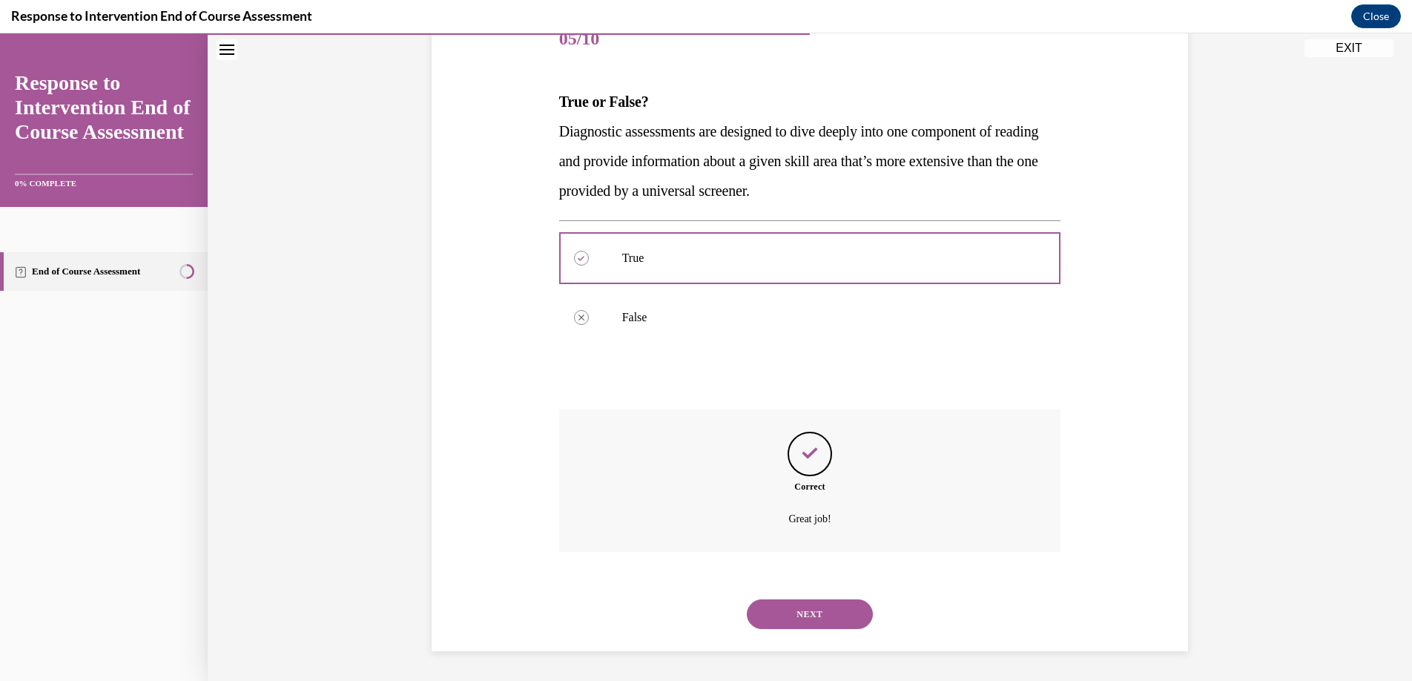
click at [808, 612] on button "NEXT" at bounding box center [810, 614] width 126 height 30
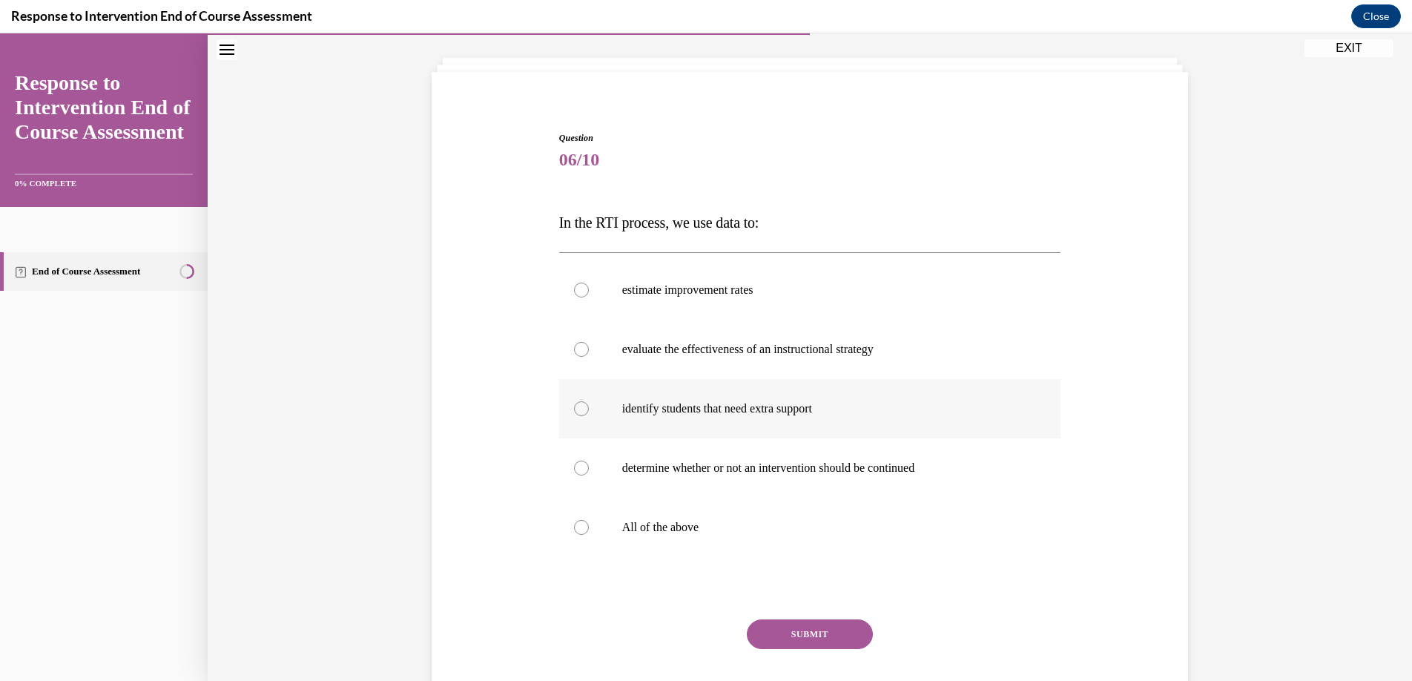
scroll to position [76, 0]
click at [574, 529] on div at bounding box center [581, 526] width 15 height 15
click at [574, 529] on input "All of the above" at bounding box center [581, 526] width 15 height 15
radio input "true"
click at [799, 627] on button "SUBMIT" at bounding box center [810, 633] width 126 height 30
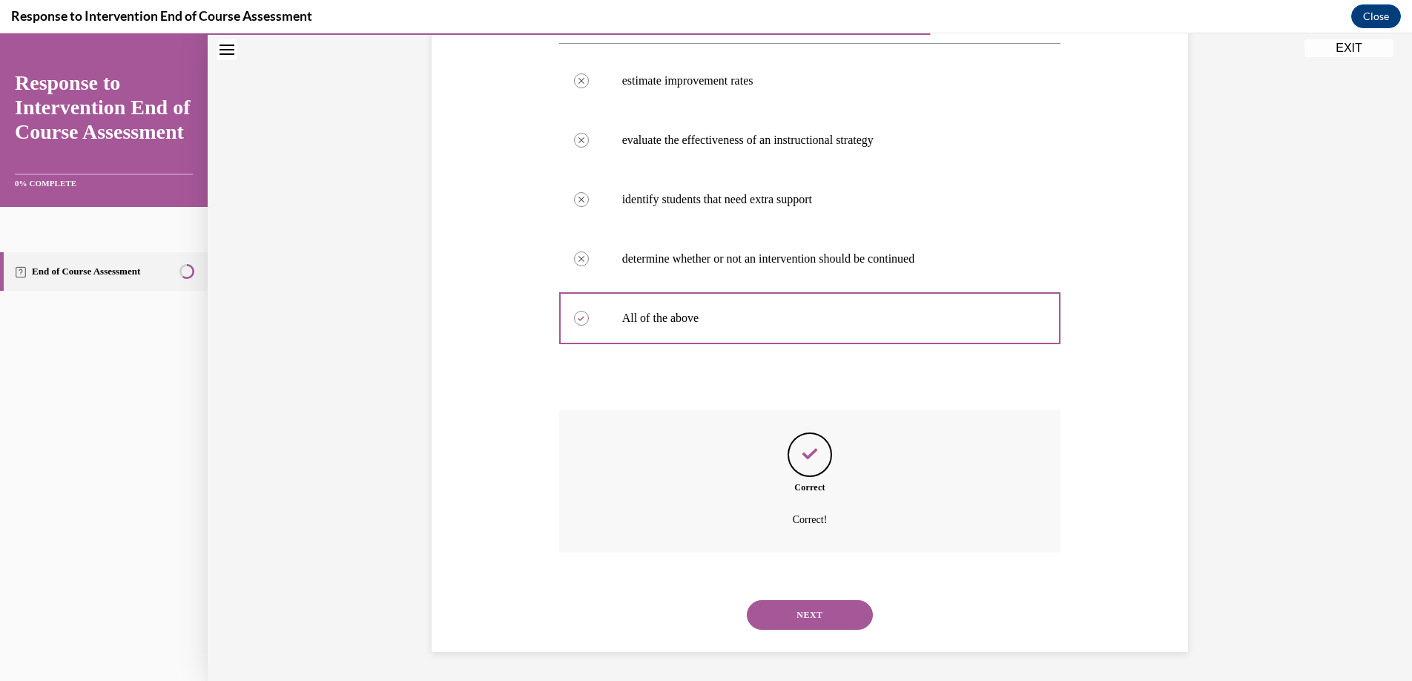
scroll to position [285, 0]
click at [801, 618] on button "NEXT" at bounding box center [810, 614] width 126 height 30
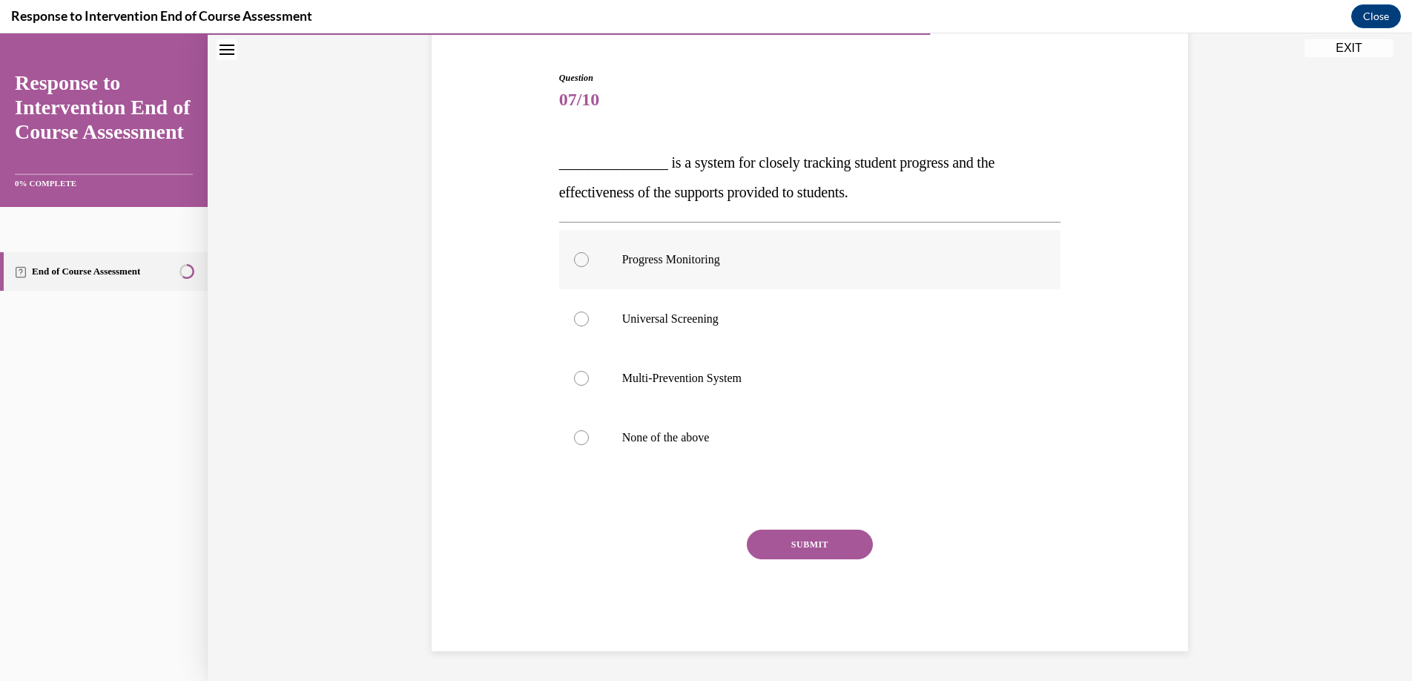
click at [579, 260] on div at bounding box center [581, 259] width 15 height 15
click at [579, 260] on input "Progress Monitoring" at bounding box center [581, 259] width 15 height 15
radio input "true"
click at [798, 544] on button "SUBMIT" at bounding box center [810, 544] width 126 height 30
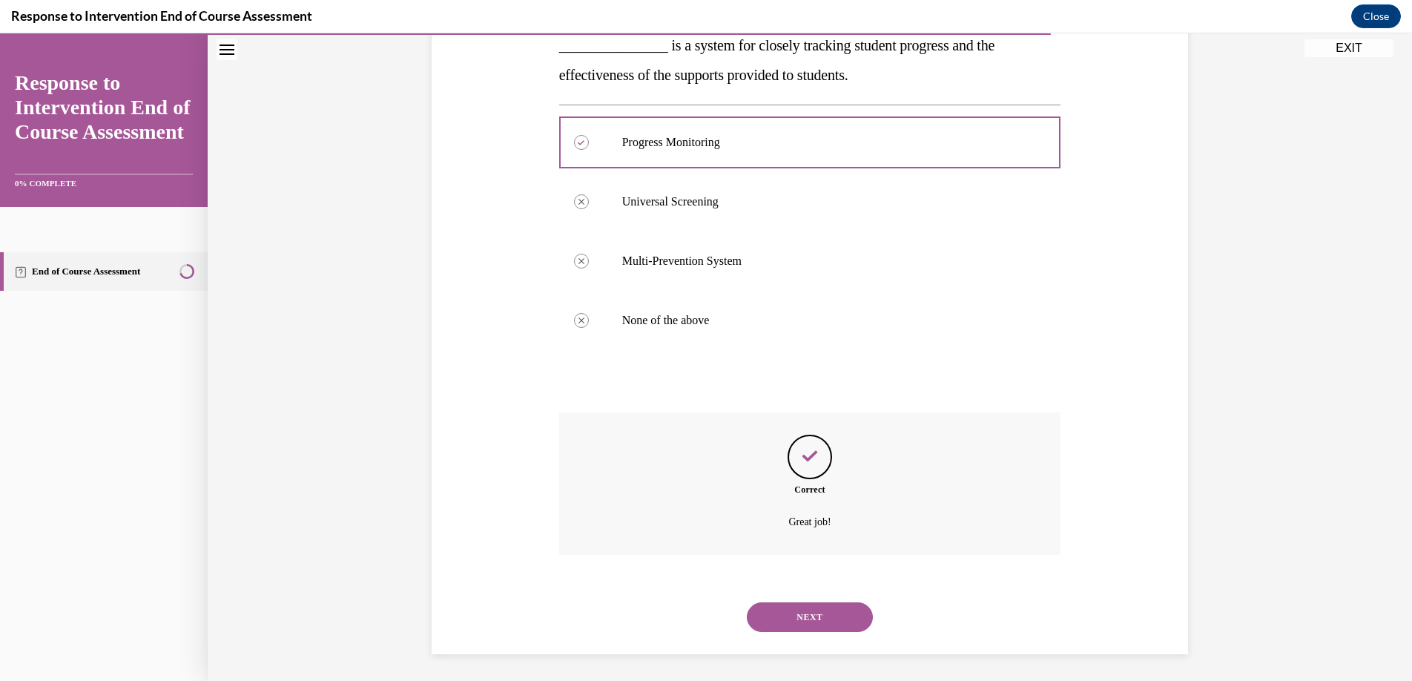
scroll to position [255, 0]
click at [801, 613] on button "NEXT" at bounding box center [810, 614] width 126 height 30
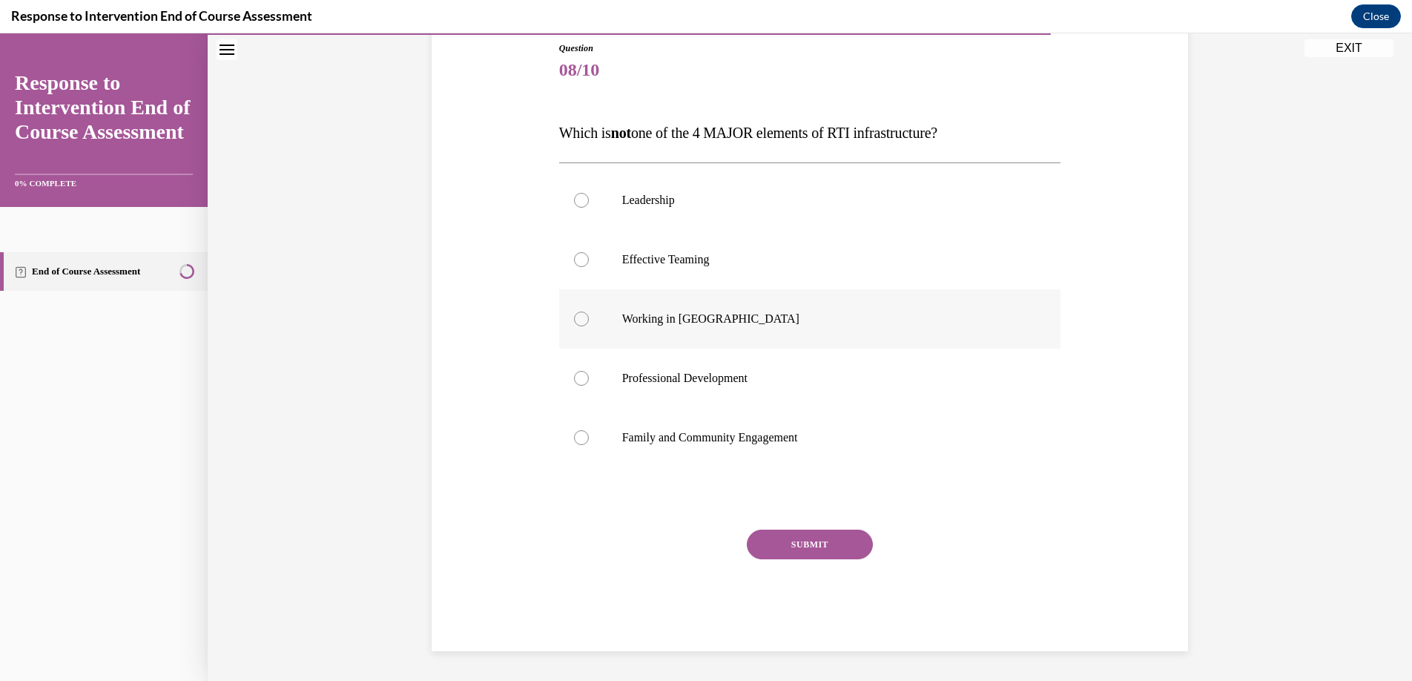
click at [578, 314] on div at bounding box center [581, 318] width 15 height 15
click at [578, 314] on input "Working in Silos" at bounding box center [581, 318] width 15 height 15
radio input "true"
click at [809, 545] on button "SUBMIT" at bounding box center [810, 544] width 126 height 30
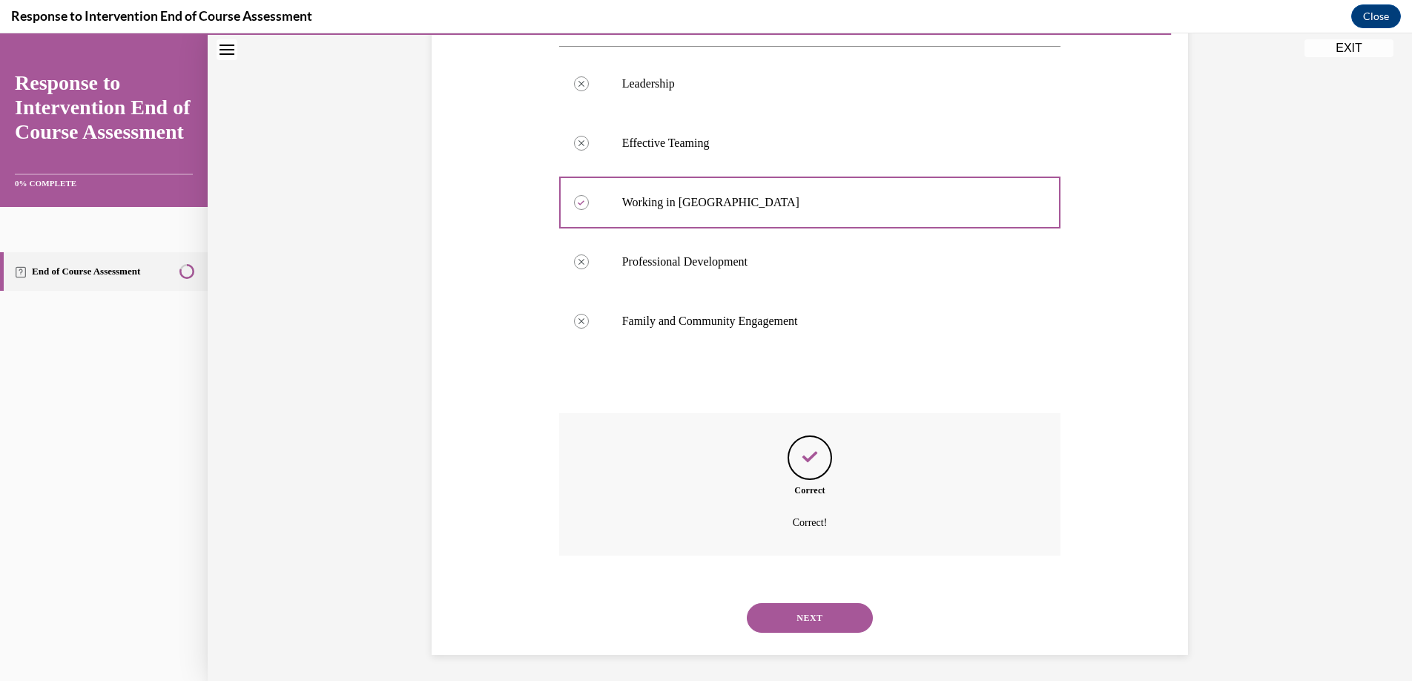
scroll to position [285, 0]
click at [808, 604] on button "NEXT" at bounding box center [810, 614] width 126 height 30
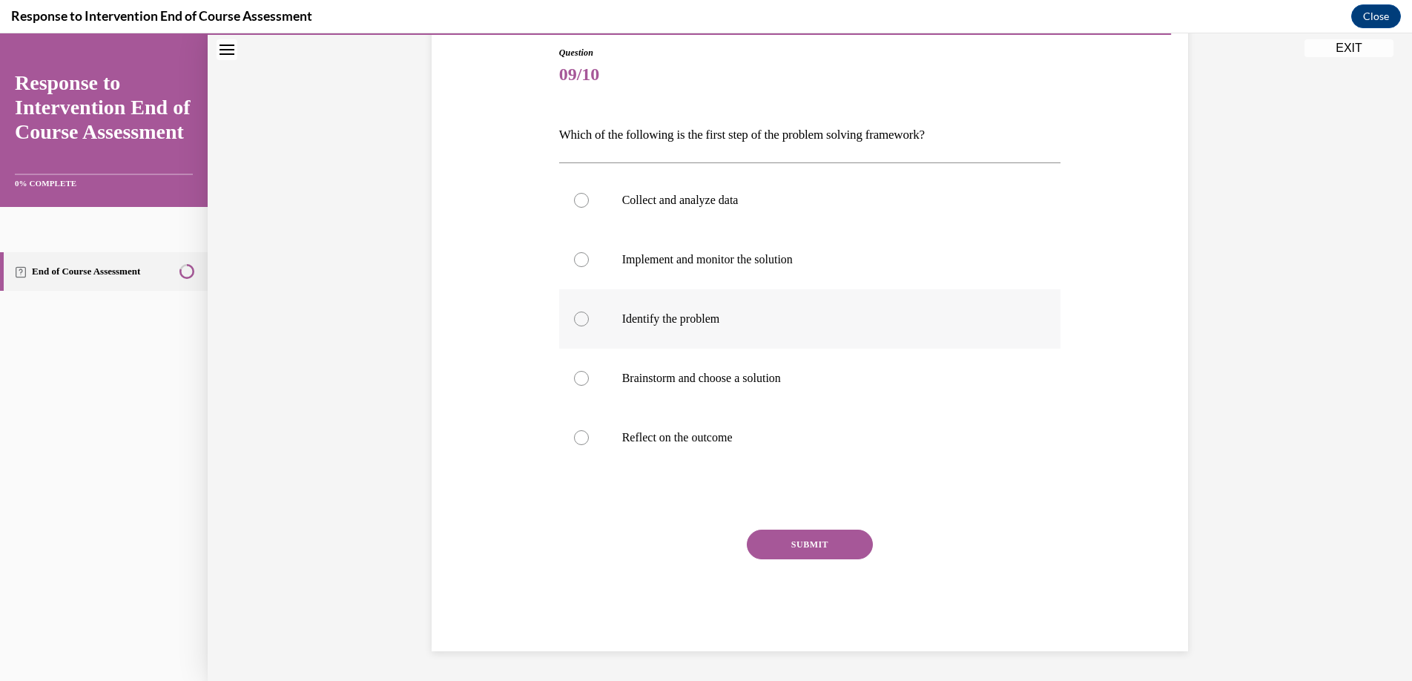
click at [574, 323] on div at bounding box center [581, 318] width 15 height 15
click at [574, 323] on input "Identify the problem" at bounding box center [581, 318] width 15 height 15
radio input "true"
click at [785, 536] on button "SUBMIT" at bounding box center [810, 544] width 126 height 30
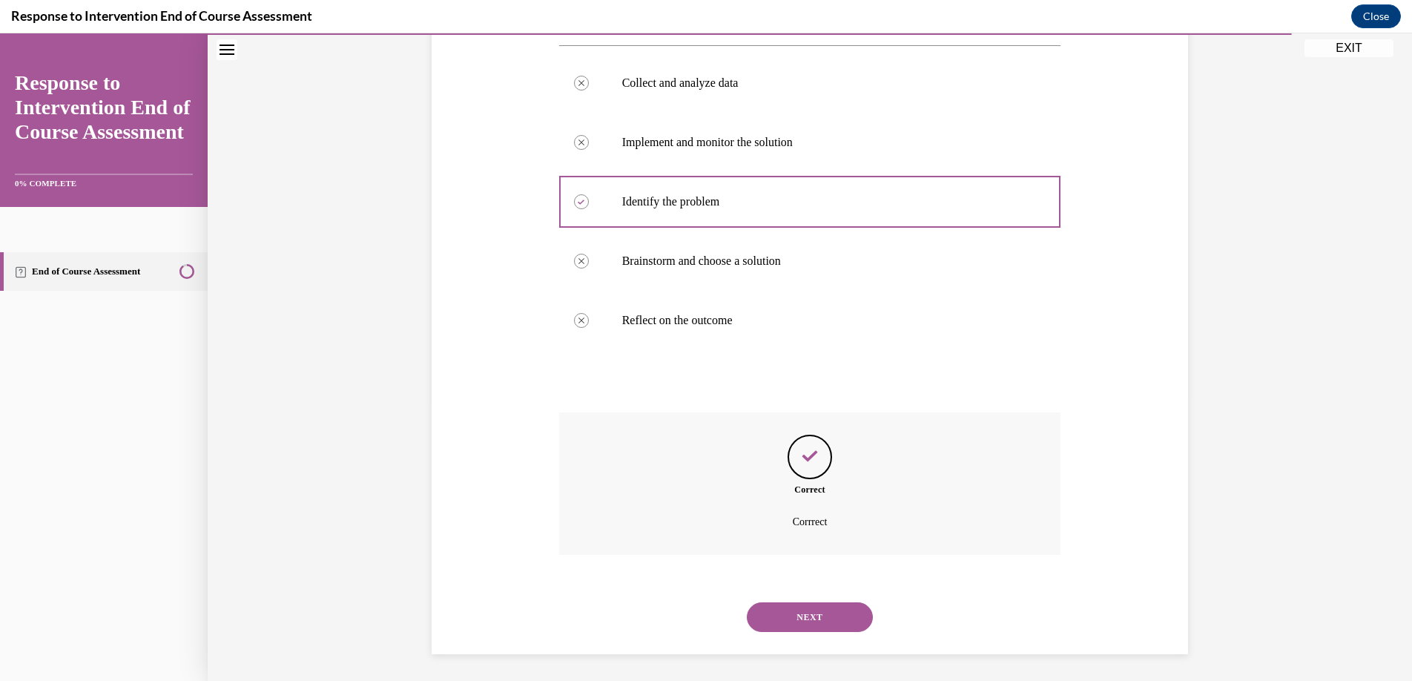
scroll to position [280, 0]
click at [800, 607] on button "NEXT" at bounding box center [810, 614] width 126 height 30
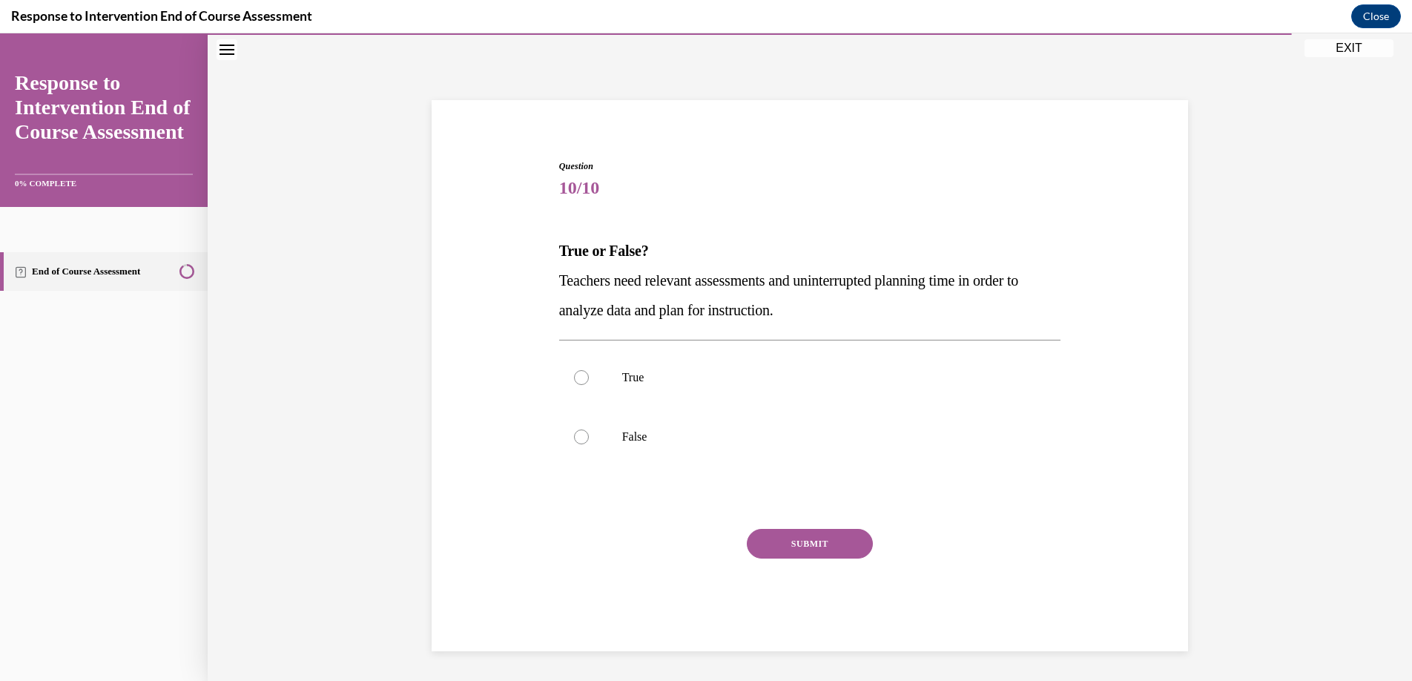
scroll to position [47, 0]
click at [574, 377] on div at bounding box center [581, 377] width 15 height 15
click at [574, 377] on input "True" at bounding box center [581, 377] width 15 height 15
radio input "true"
click at [770, 538] on button "SUBMIT" at bounding box center [810, 544] width 126 height 30
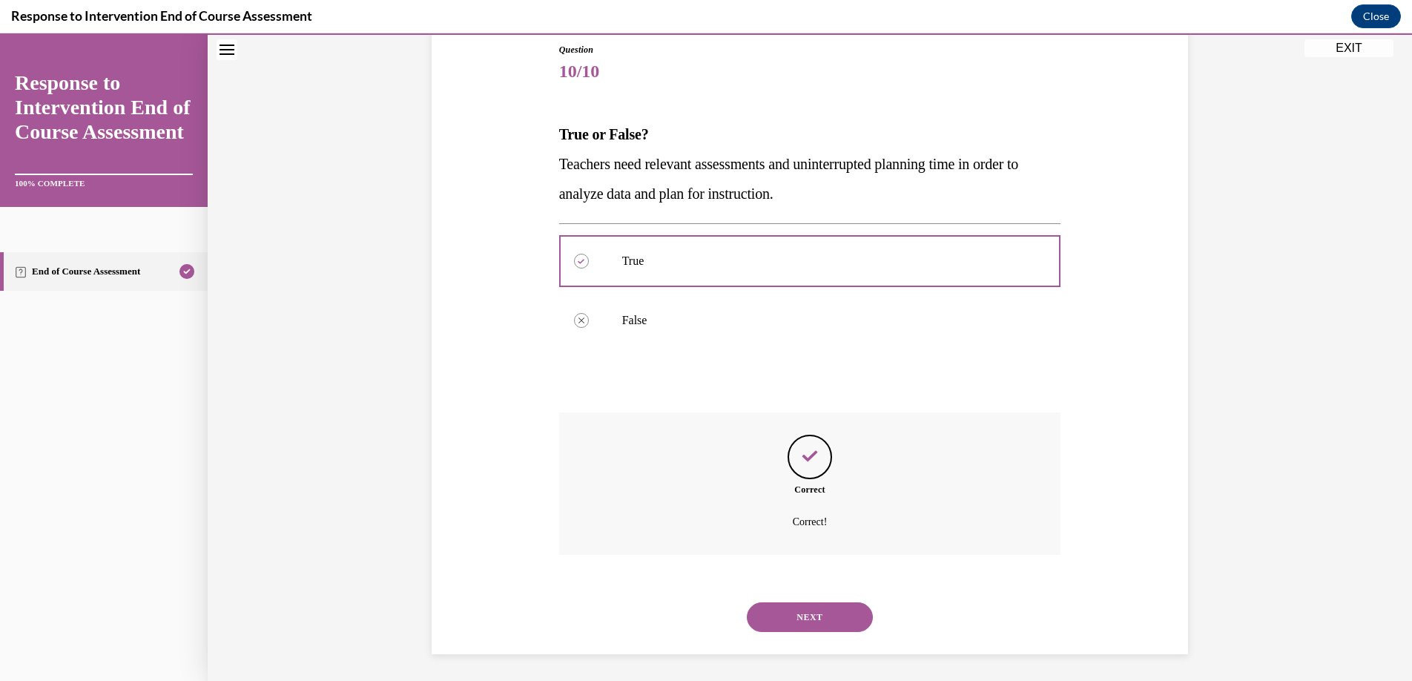
scroll to position [166, 0]
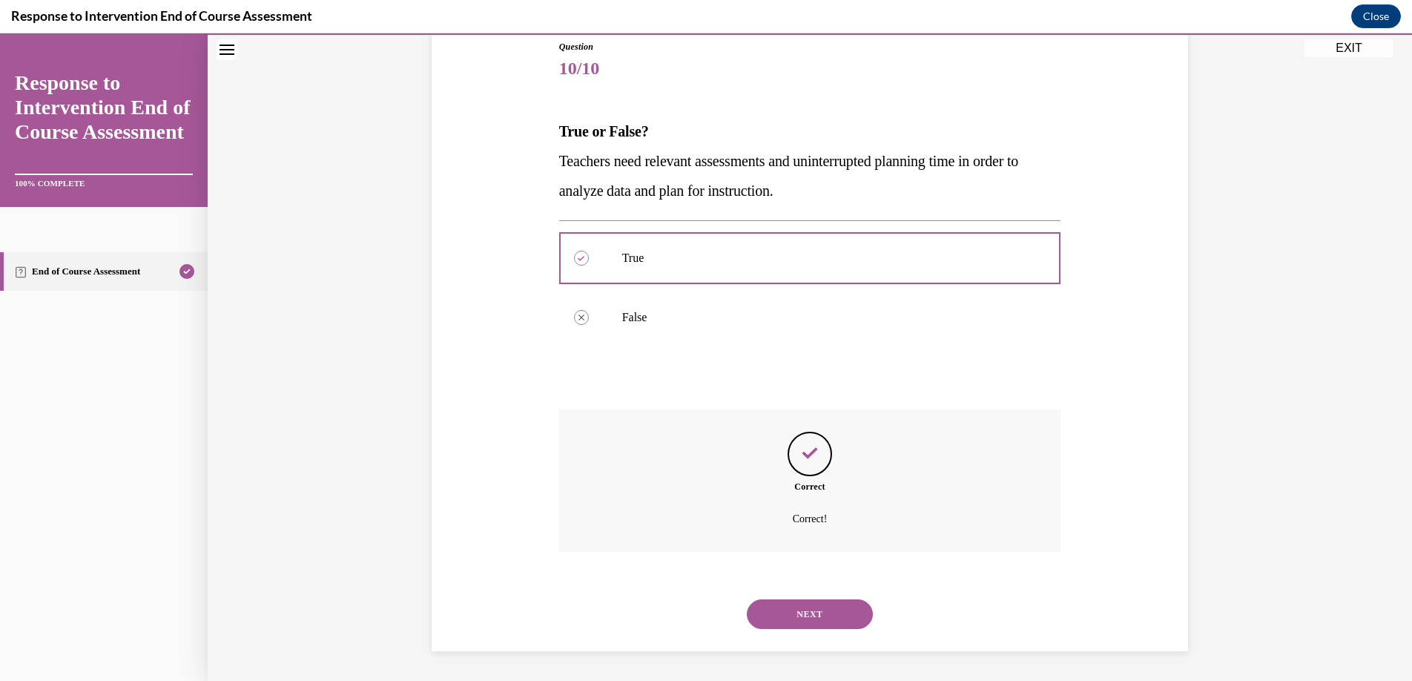
click at [793, 619] on button "NEXT" at bounding box center [810, 614] width 126 height 30
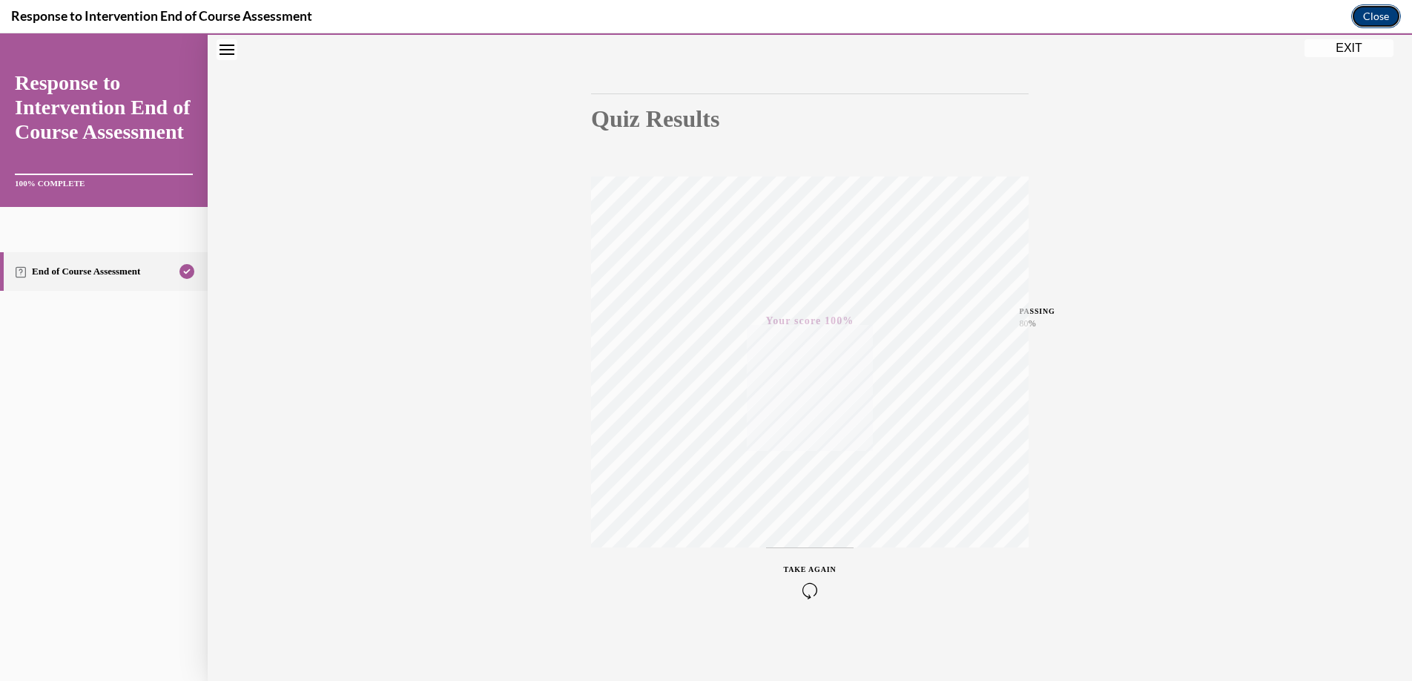
click at [1368, 11] on button "Close" at bounding box center [1376, 16] width 50 height 24
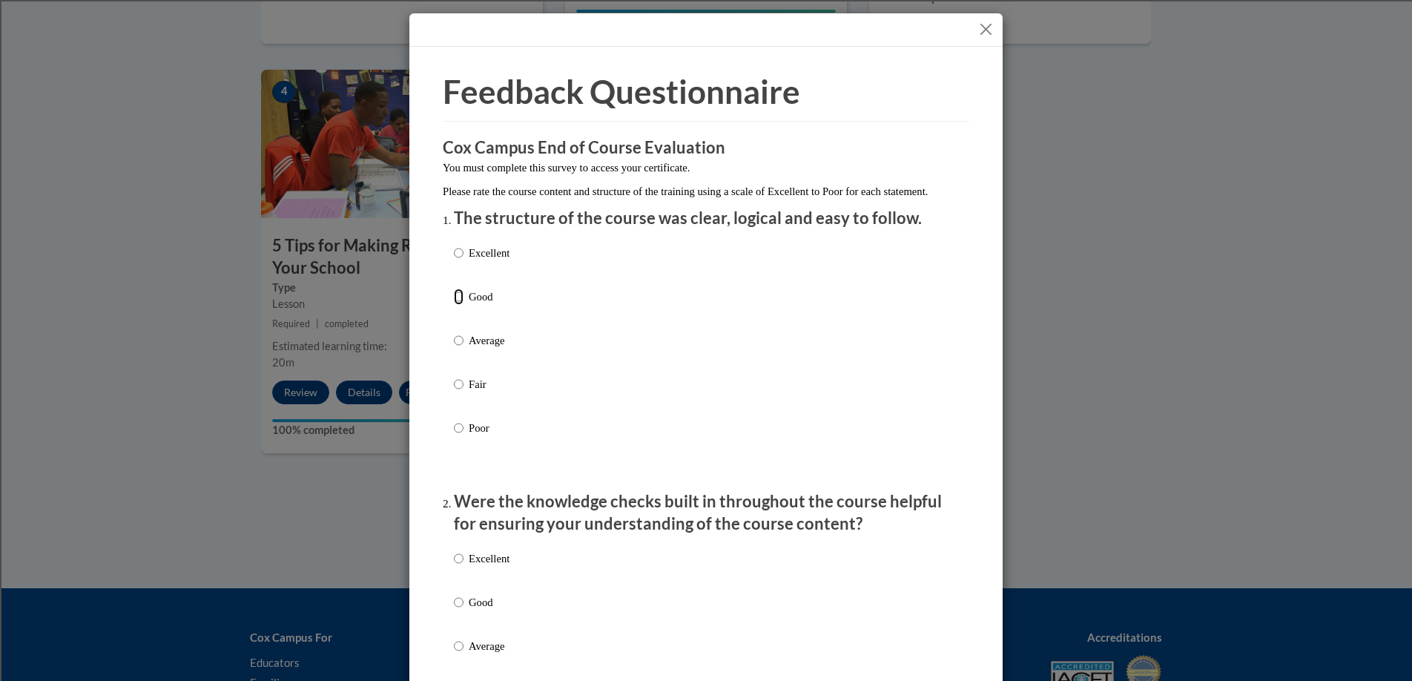
click at [456, 305] on input "Good" at bounding box center [459, 296] width 10 height 16
radio input "true"
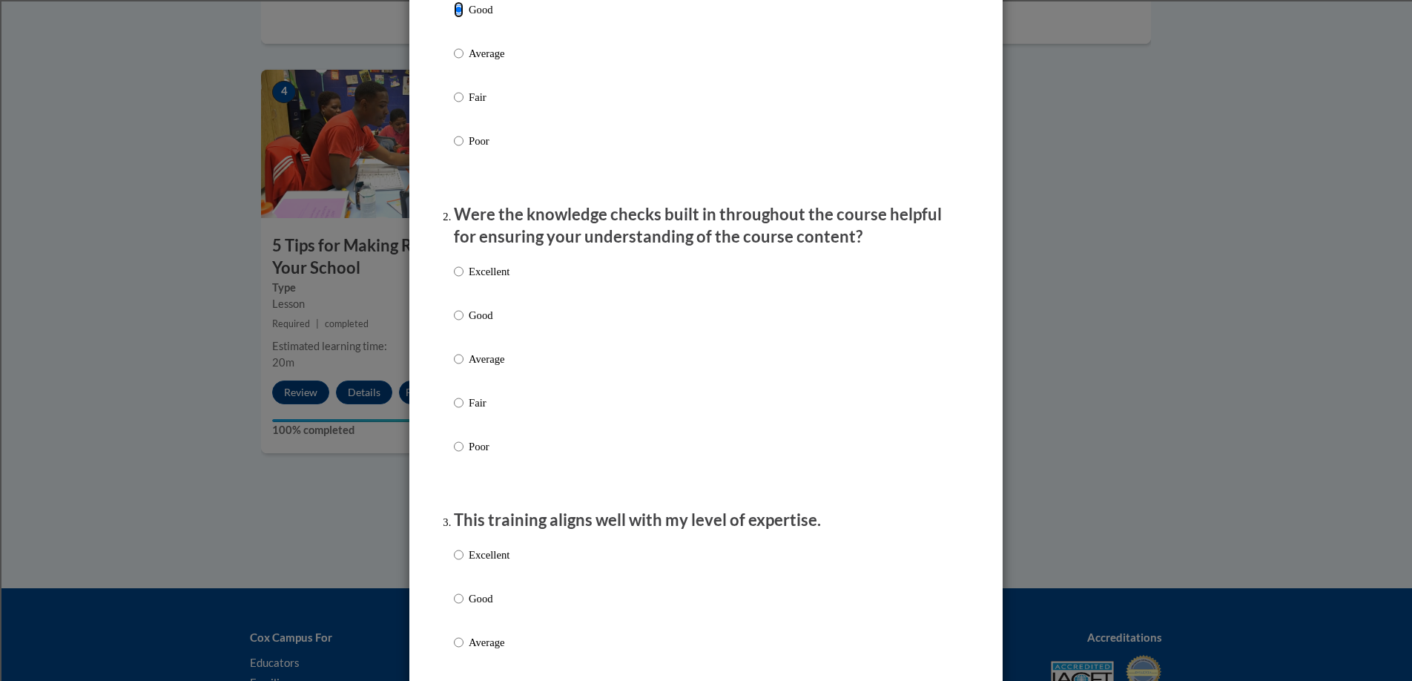
scroll to position [316, 0]
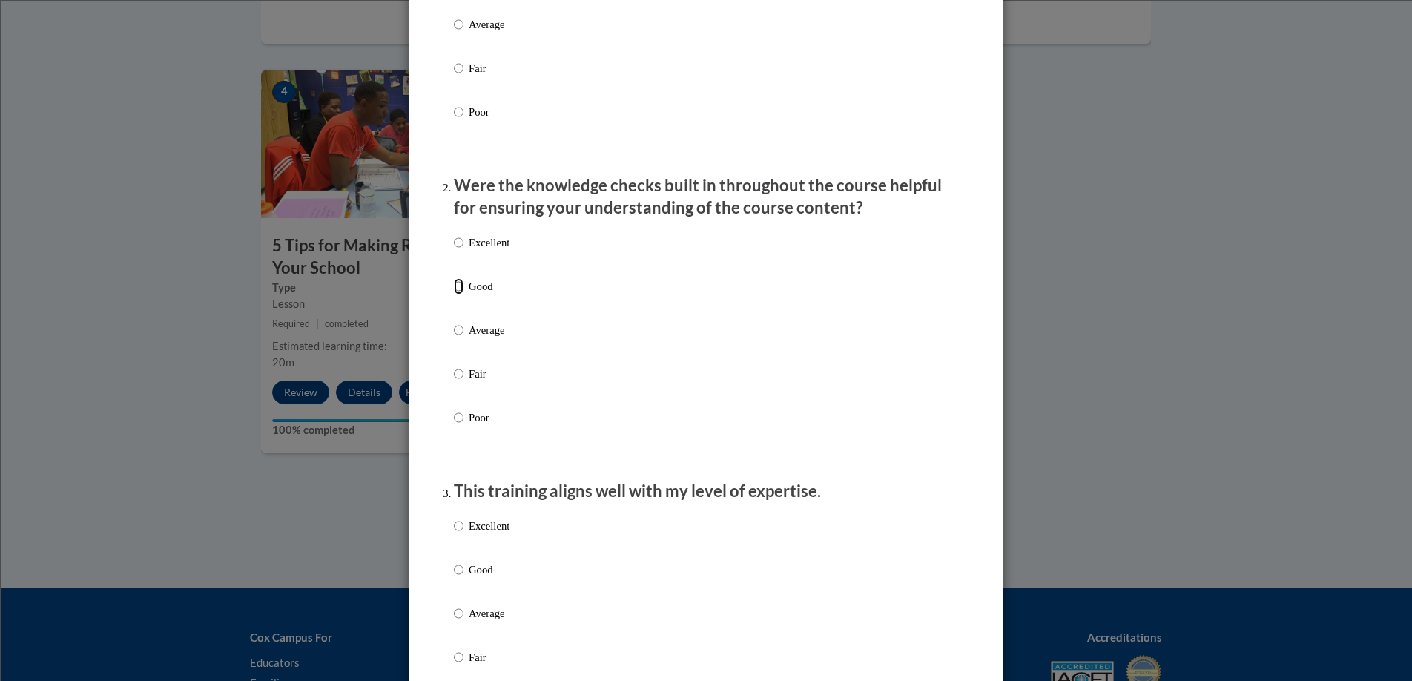
click at [454, 294] on input "Good" at bounding box center [459, 286] width 10 height 16
radio input "true"
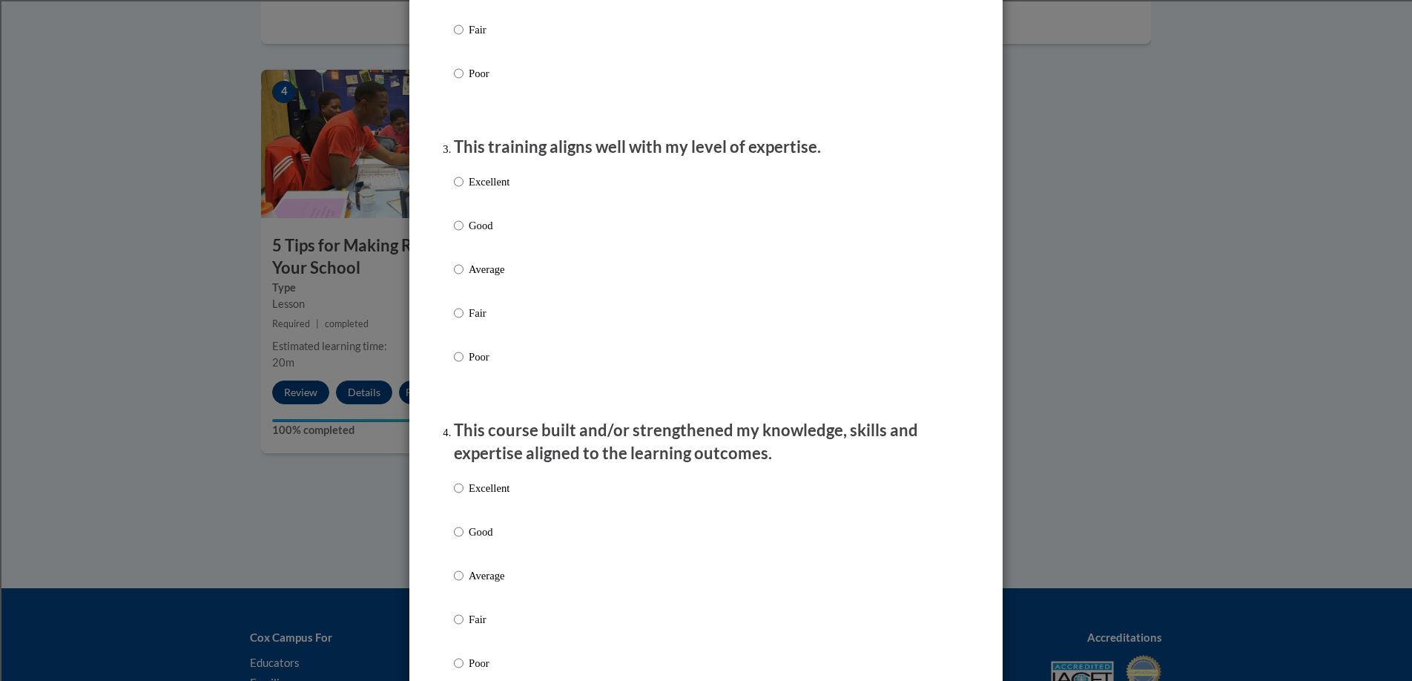
scroll to position [673, 0]
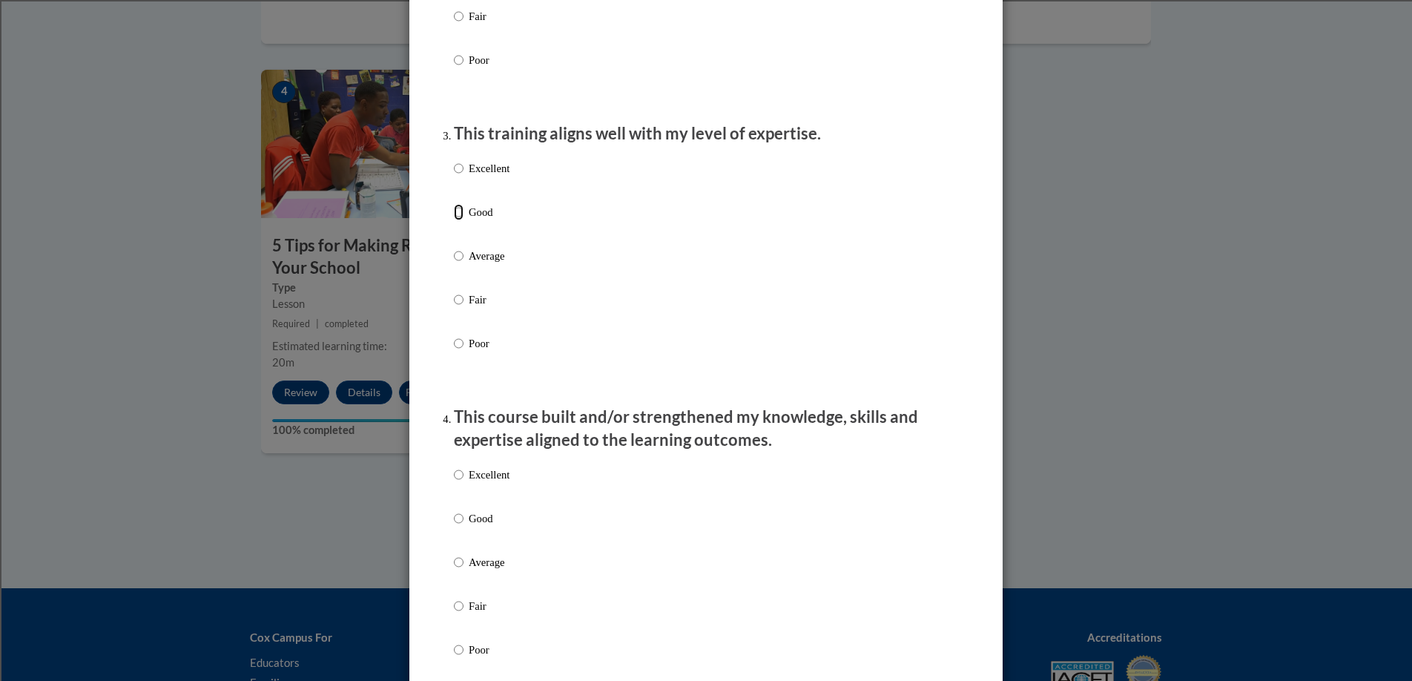
click at [456, 220] on input "Good" at bounding box center [459, 212] width 10 height 16
radio input "true"
click at [456, 526] on input "Good" at bounding box center [459, 518] width 10 height 16
radio input "true"
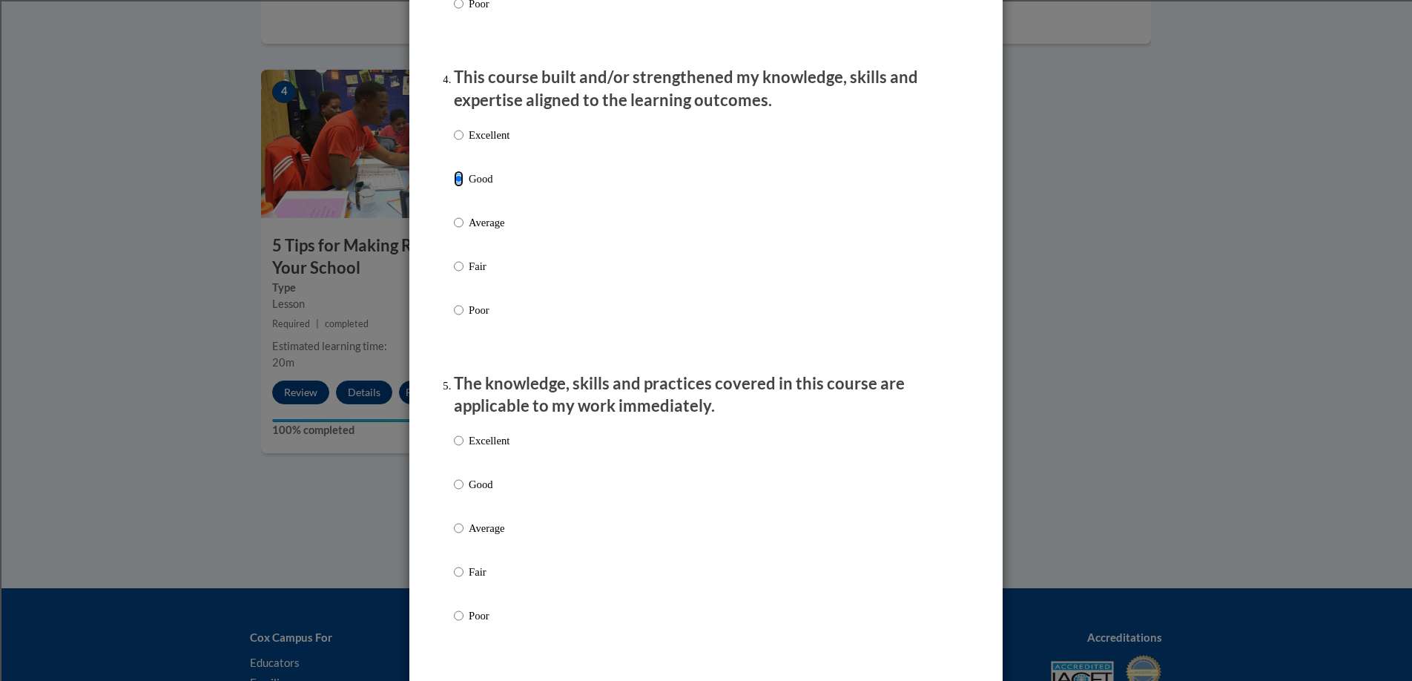
scroll to position [1022, 0]
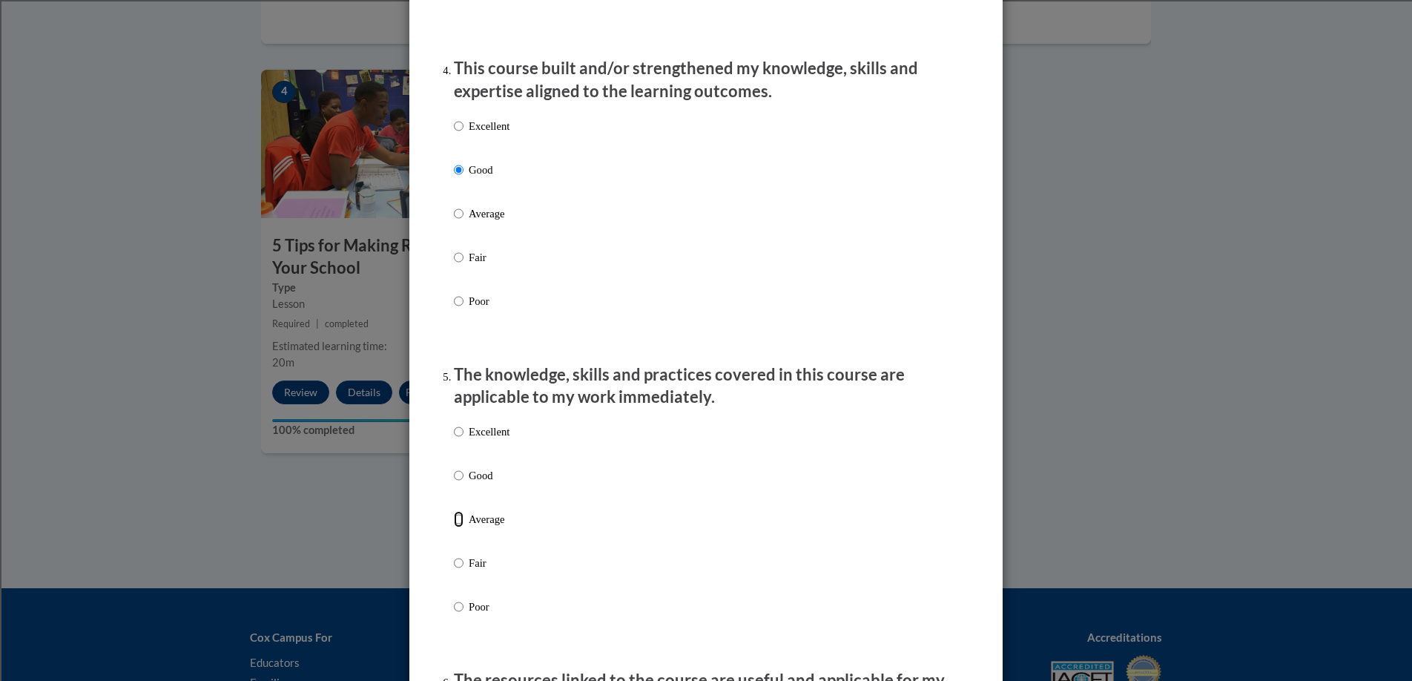
click at [456, 527] on input "Average" at bounding box center [459, 519] width 10 height 16
radio input "true"
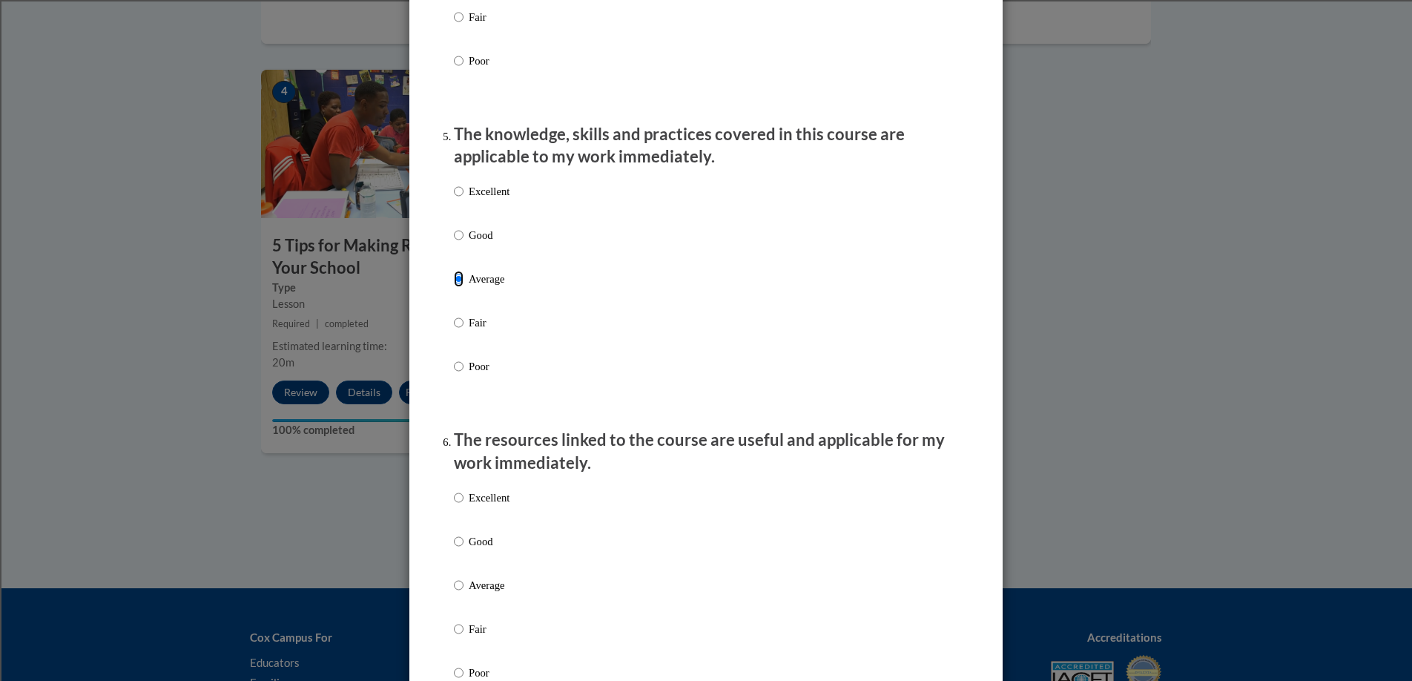
scroll to position [1265, 0]
click at [456, 547] on input "Good" at bounding box center [459, 538] width 10 height 16
radio input "true"
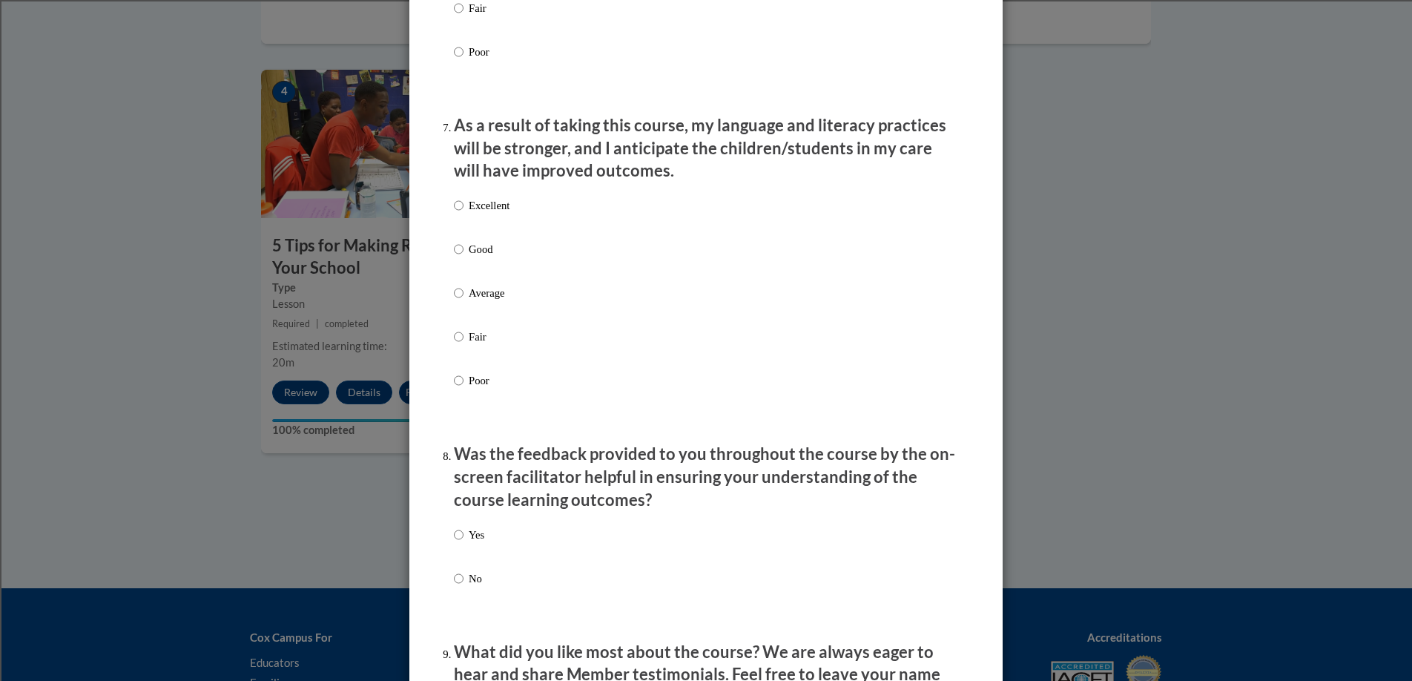
scroll to position [1884, 0]
click at [456, 542] on input "Yes" at bounding box center [459, 534] width 10 height 16
radio input "true"
click at [461, 303] on label "Average" at bounding box center [482, 304] width 56 height 40
click at [461, 300] on input "Average" at bounding box center [459, 292] width 10 height 16
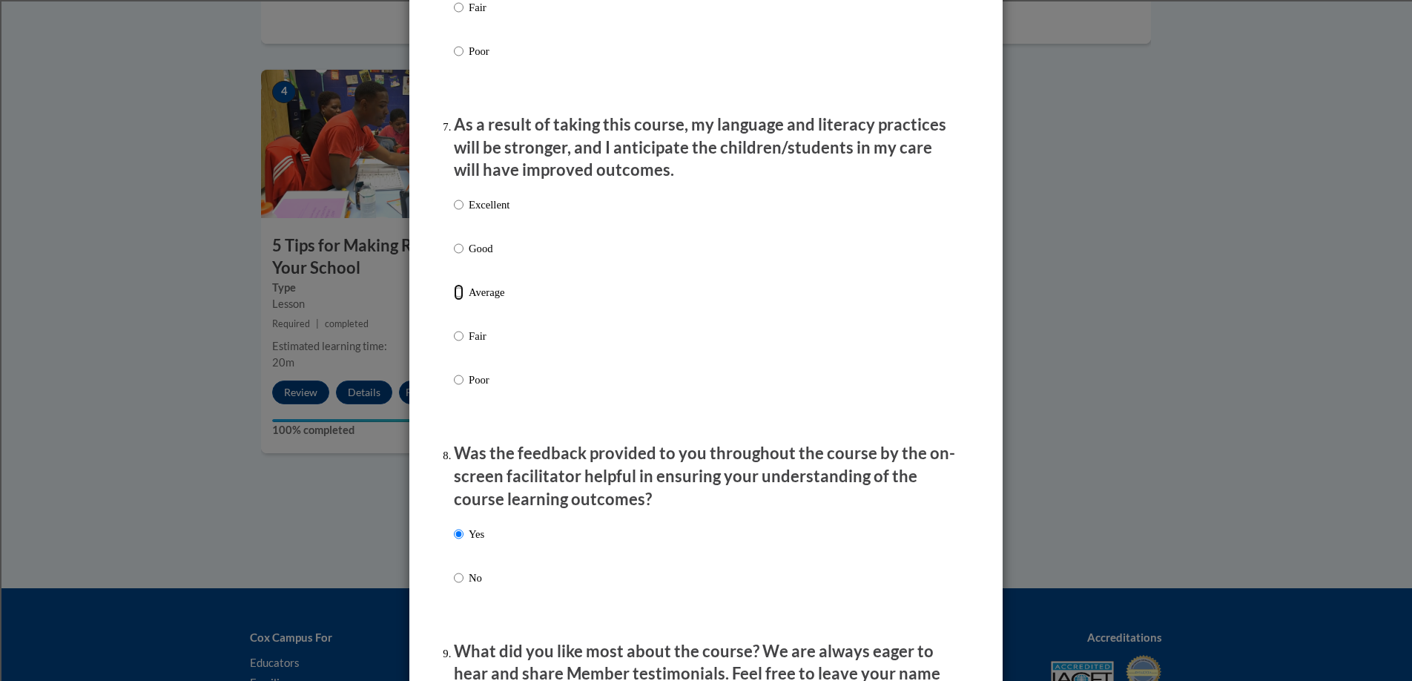
radio input "true"
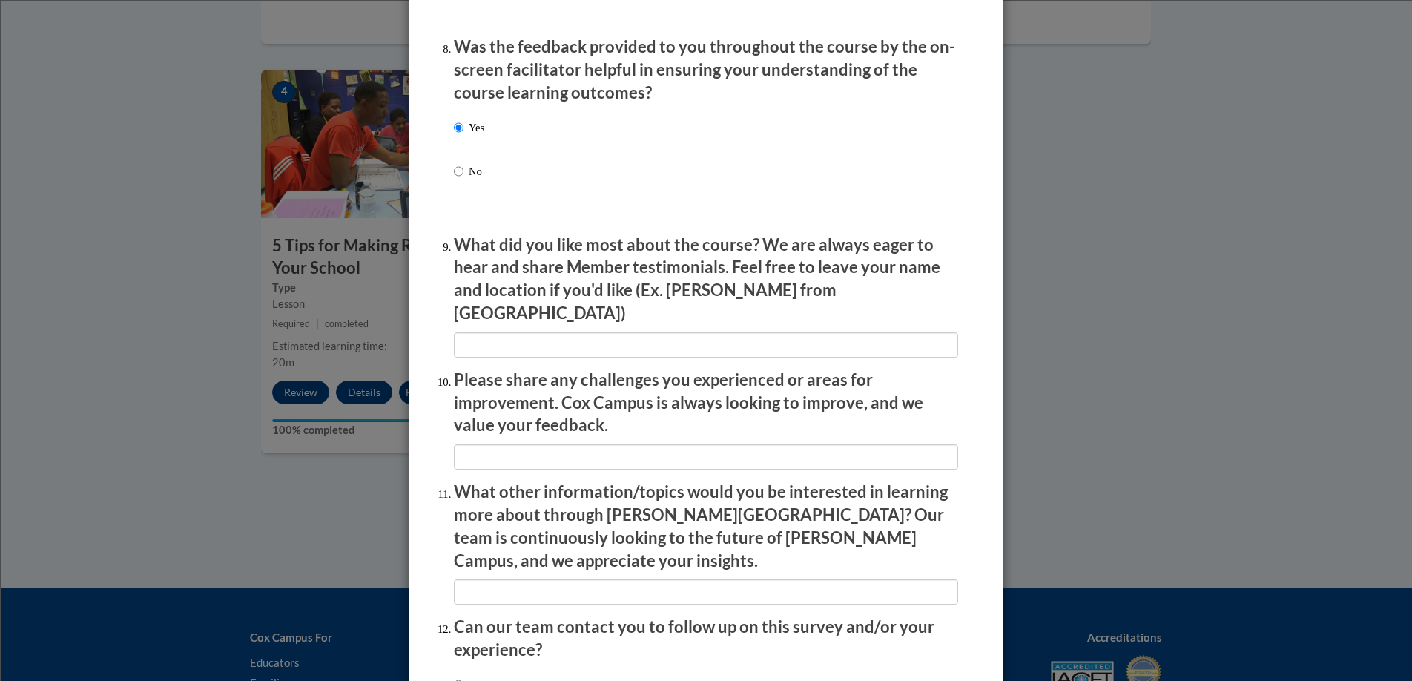
scroll to position [2400, 0]
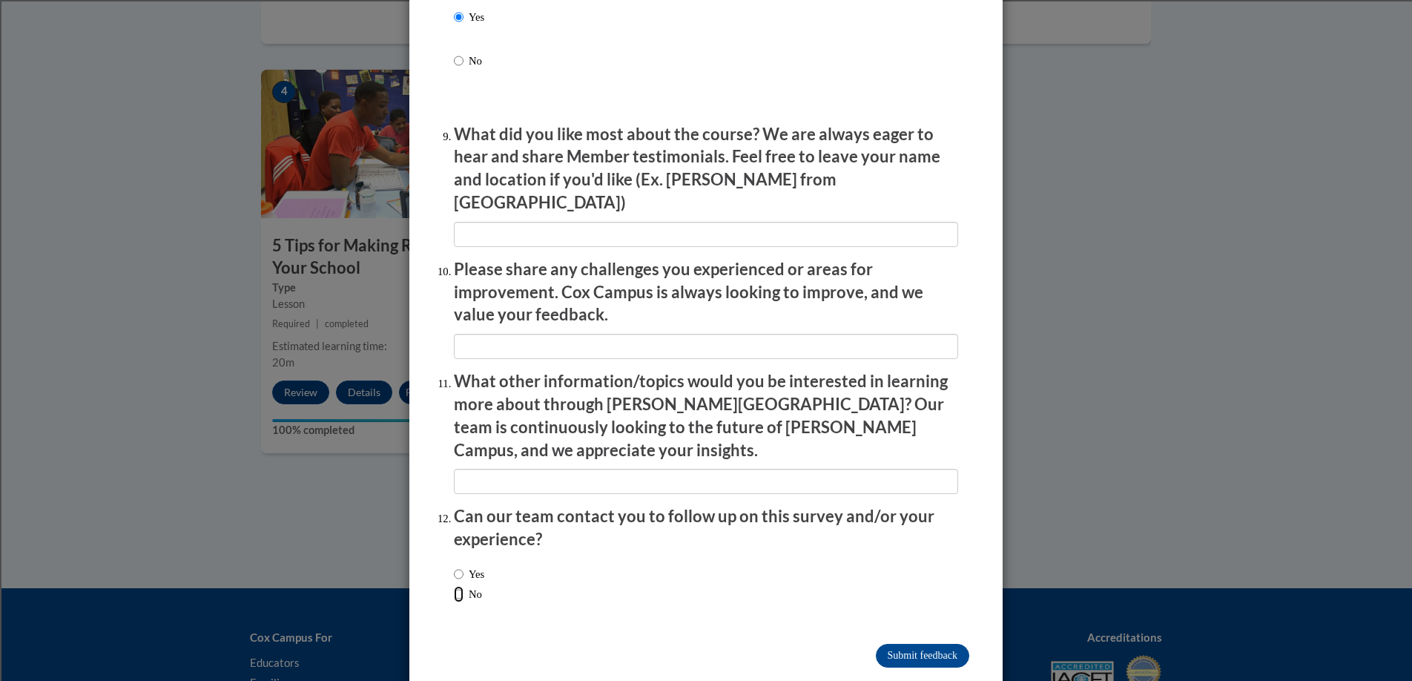
click at [454, 586] on input "No" at bounding box center [459, 594] width 10 height 16
radio input "true"
click at [908, 644] on input "Submit feedback" at bounding box center [922, 656] width 93 height 24
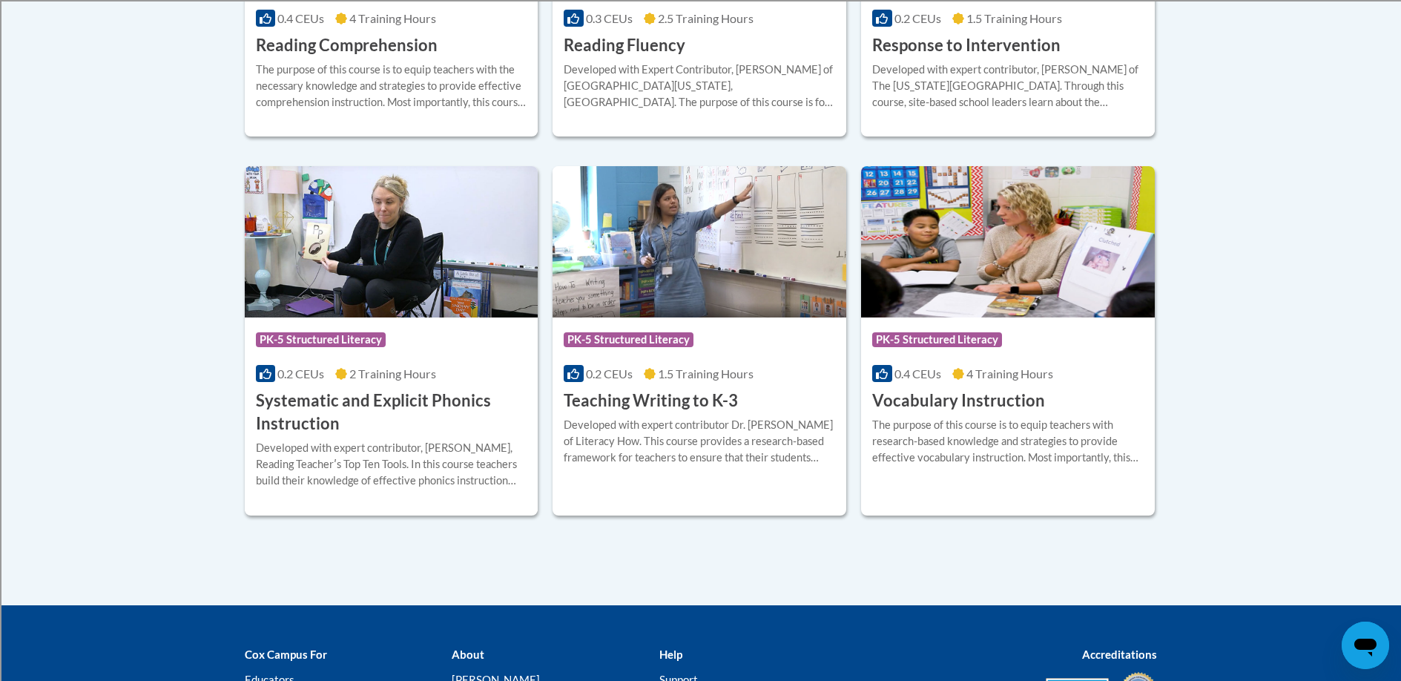
scroll to position [1635, 0]
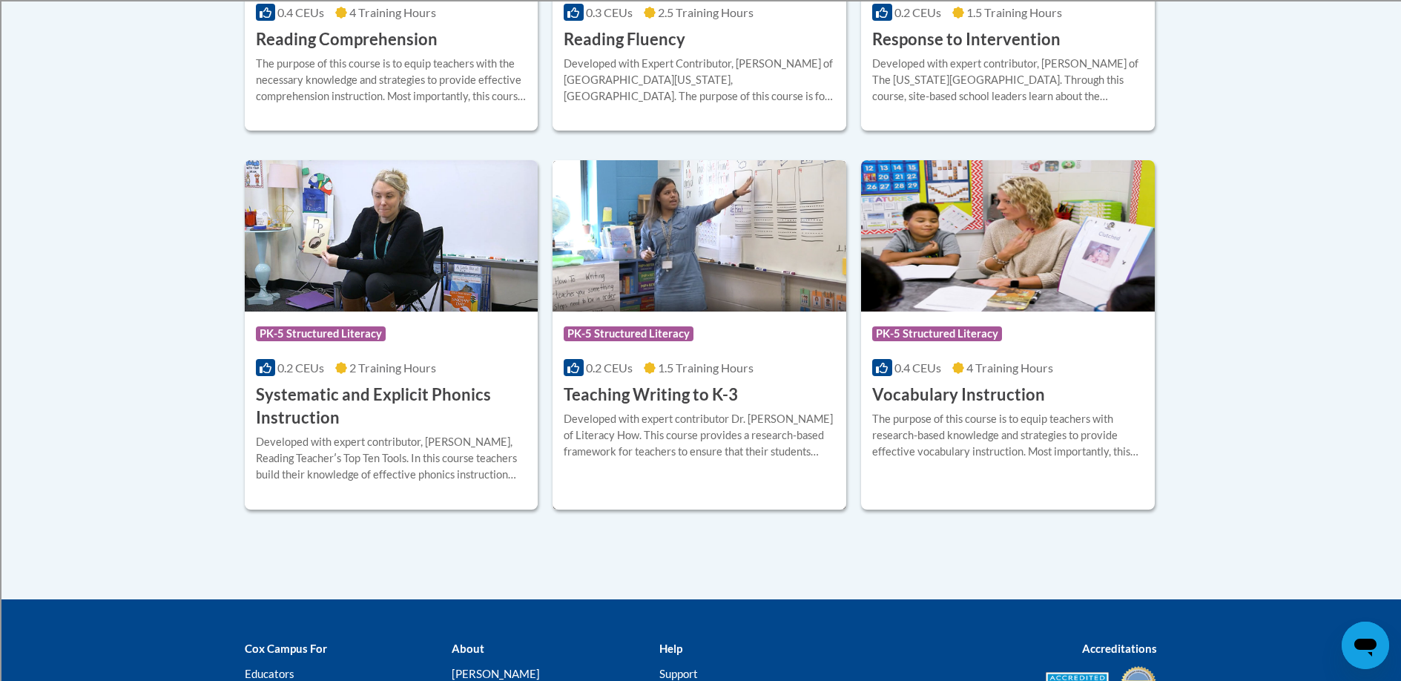
click at [676, 383] on div "Course Category: PK-5 Structured Literacy 0.2 CEUs 1.5 Training Hours COURSE Te…" at bounding box center [699, 358] width 294 height 95
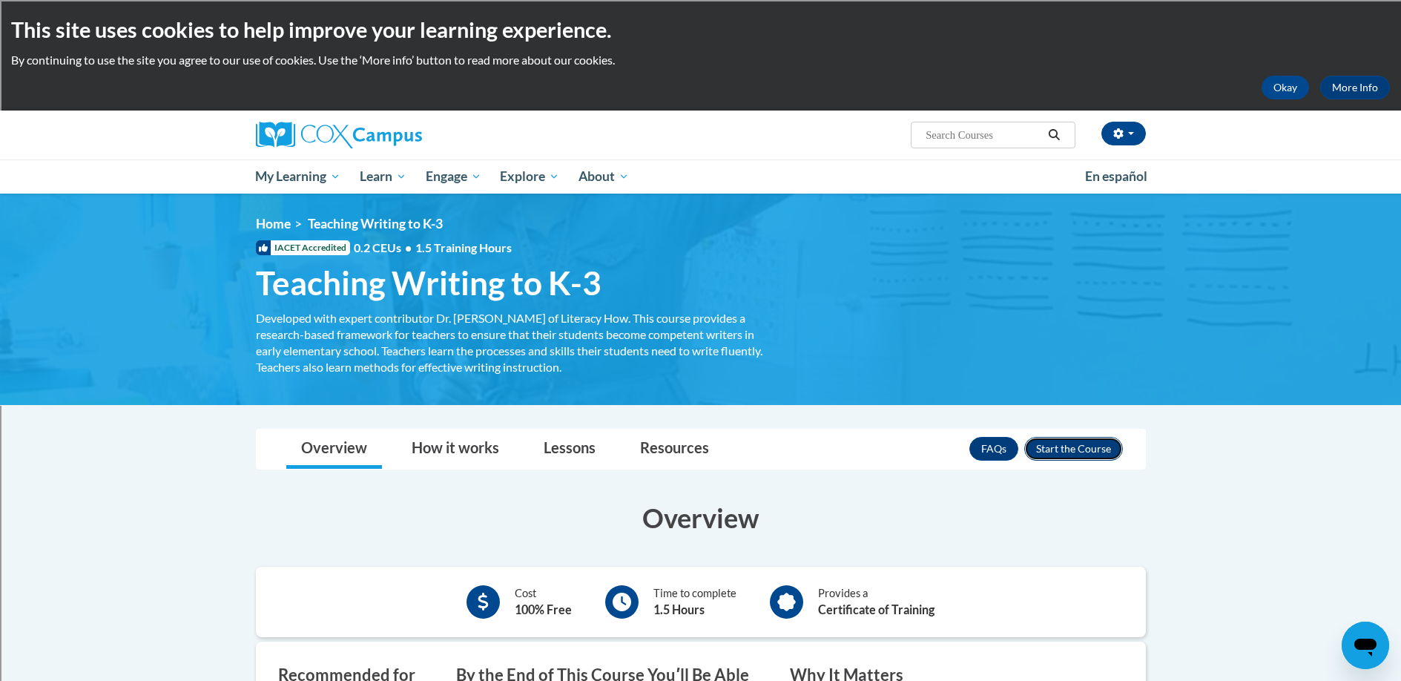
click at [1059, 454] on button "Enroll" at bounding box center [1073, 449] width 99 height 24
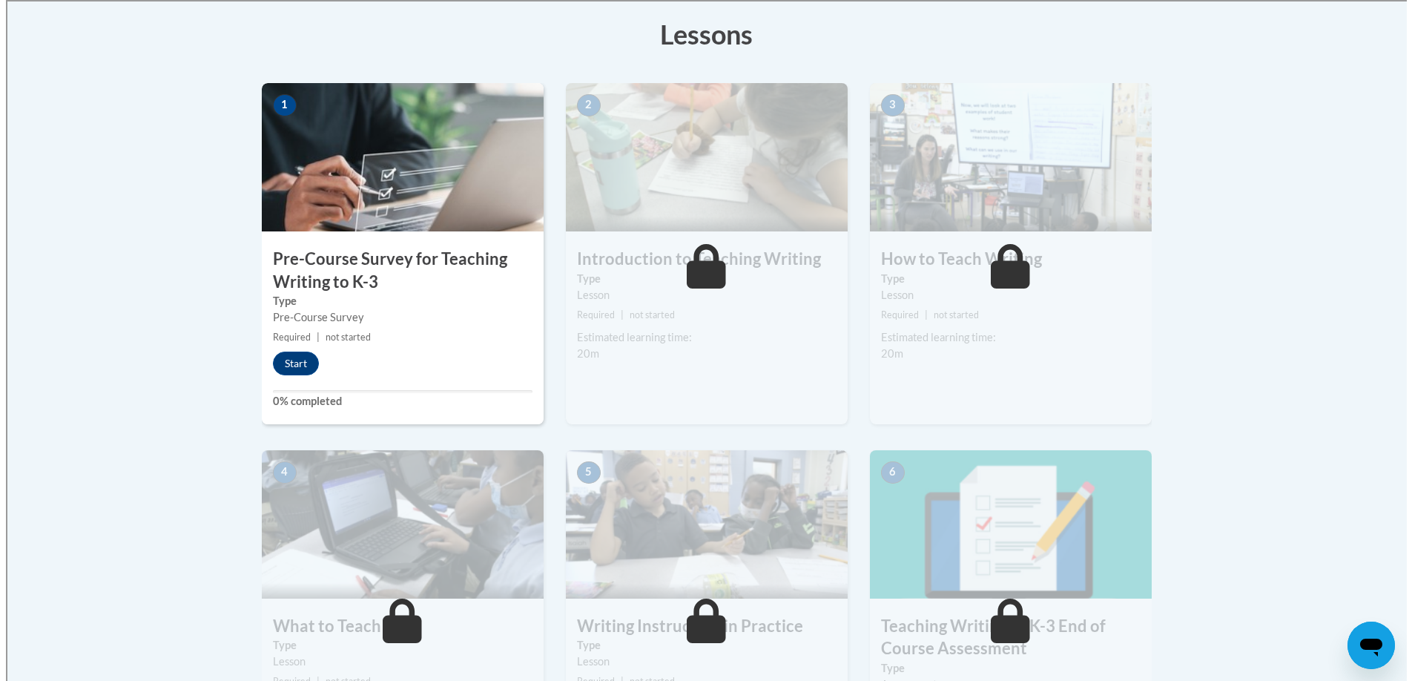
scroll to position [391, 0]
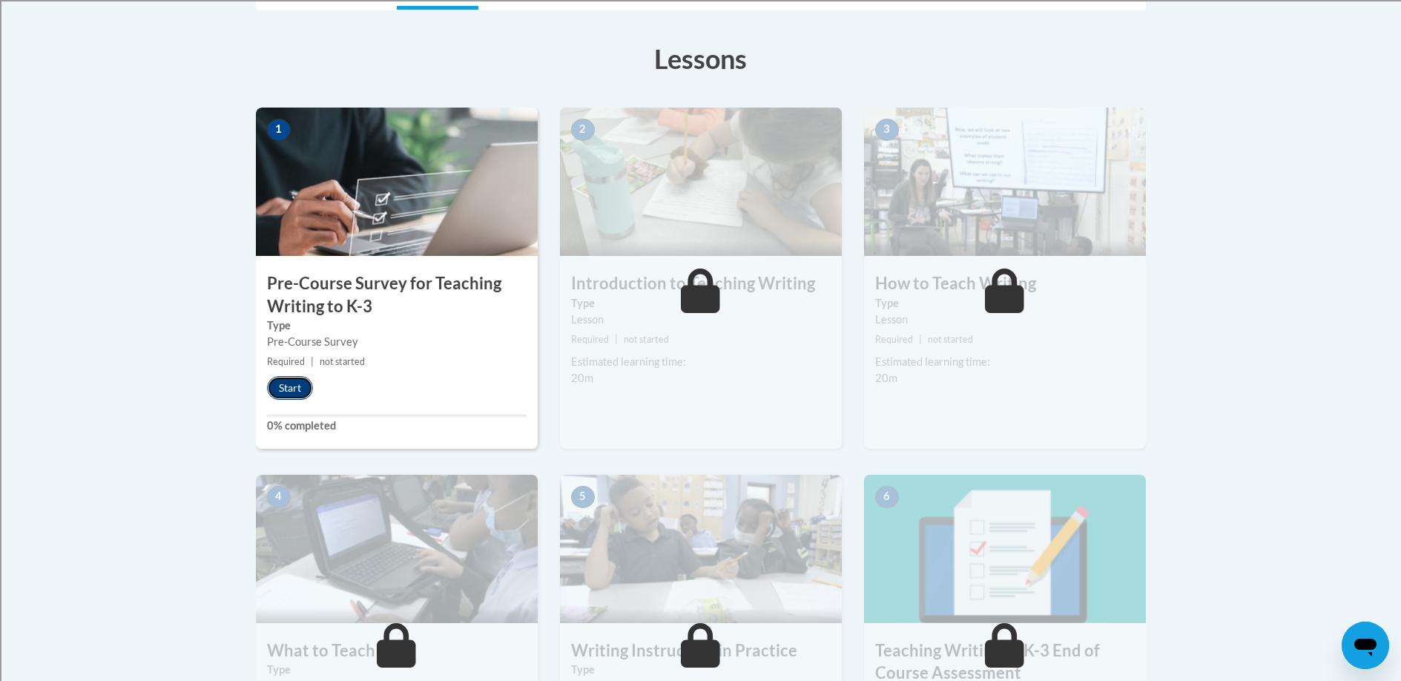
click at [282, 383] on button "Start" at bounding box center [290, 388] width 46 height 24
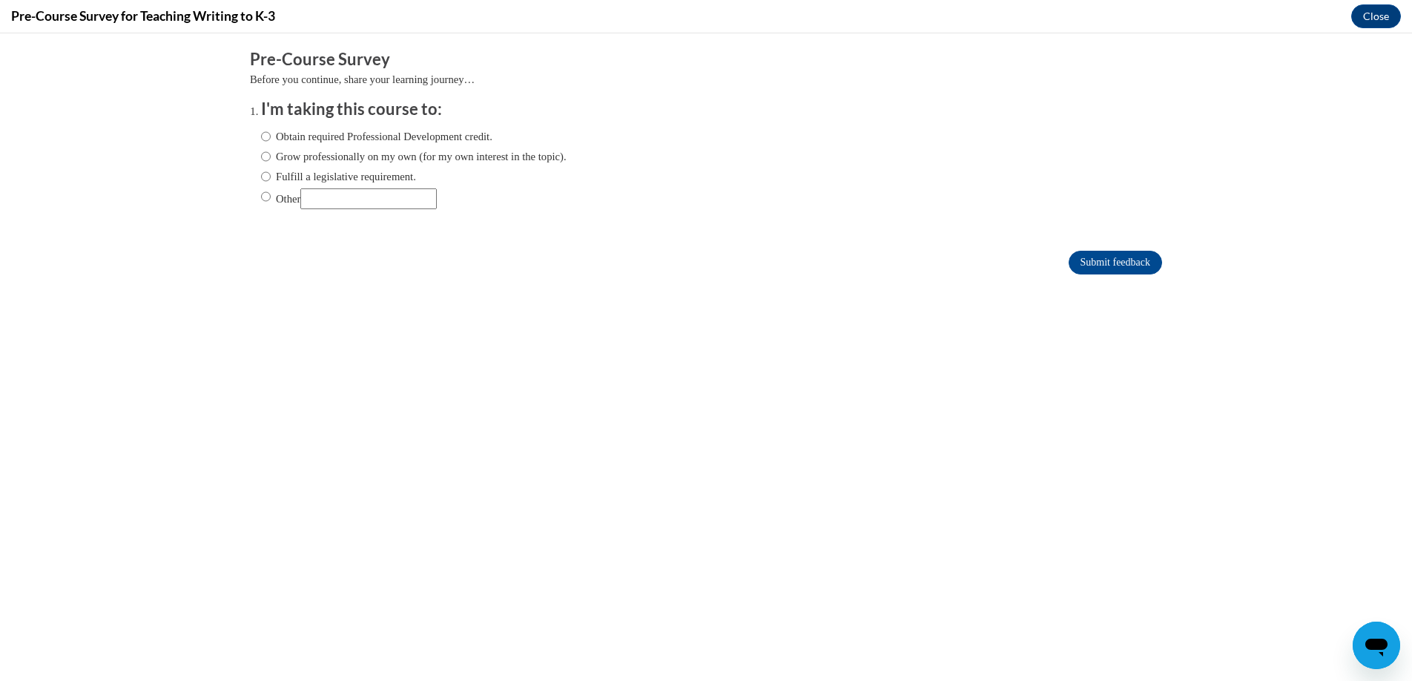
scroll to position [0, 0]
click at [261, 174] on input "Fulfill a legislative requirement." at bounding box center [266, 176] width 10 height 16
radio input "true"
click at [1109, 263] on input "Submit feedback" at bounding box center [1115, 263] width 93 height 24
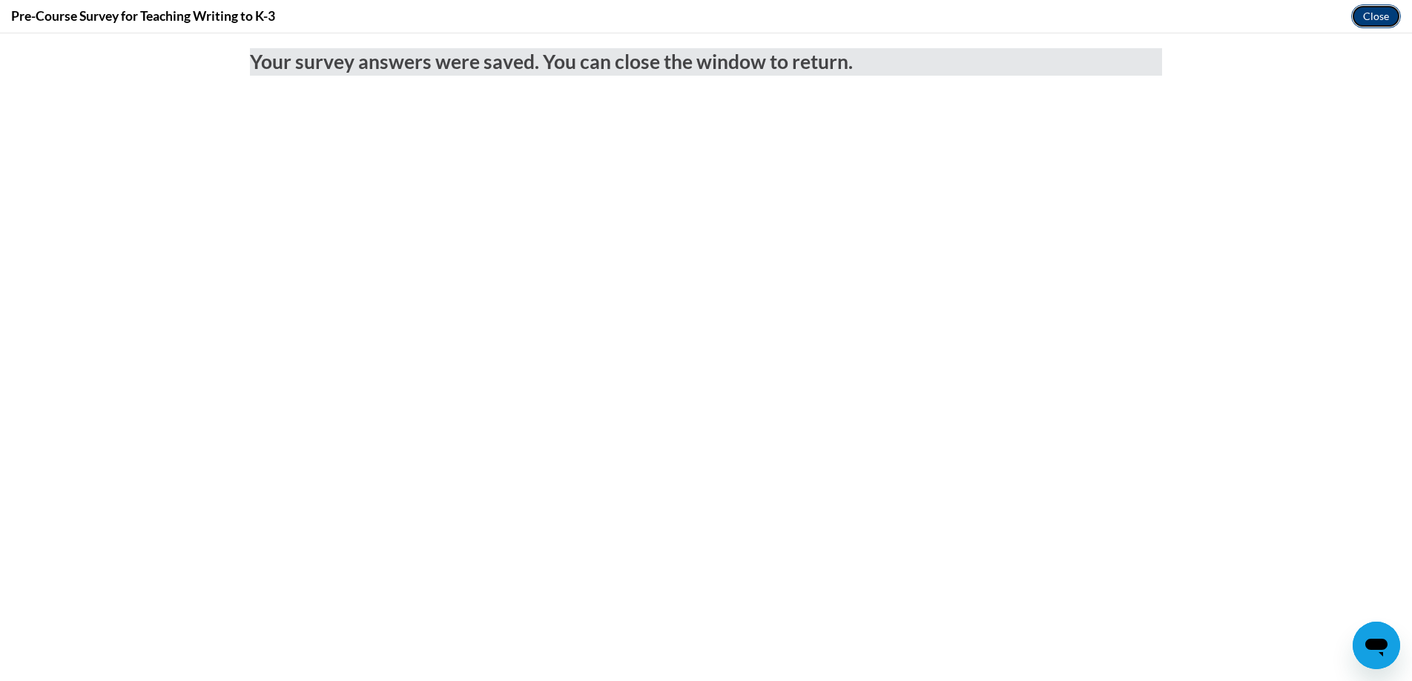
click at [1382, 11] on button "Close" at bounding box center [1376, 16] width 50 height 24
